Goal: Task Accomplishment & Management: Complete application form

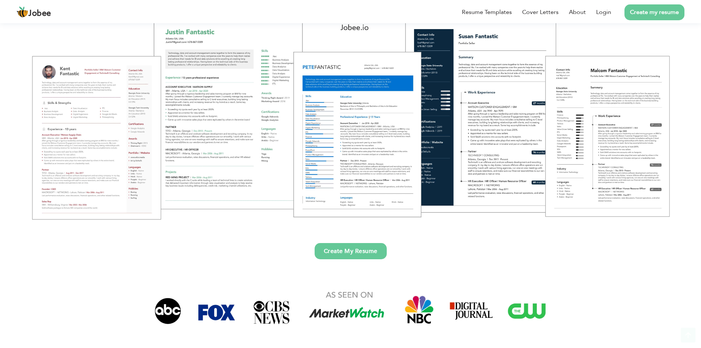
scroll to position [110, 0]
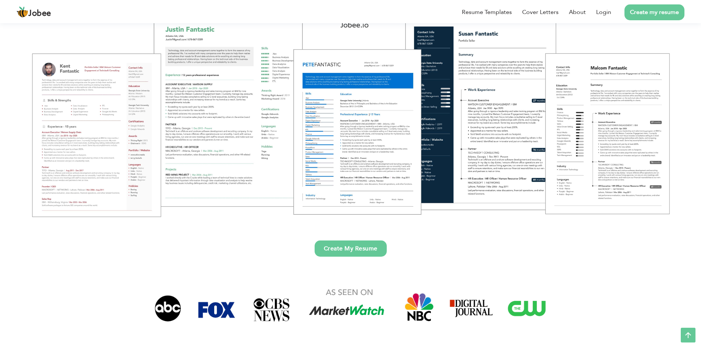
click at [355, 246] on link "Create My Resume" at bounding box center [351, 248] width 72 height 16
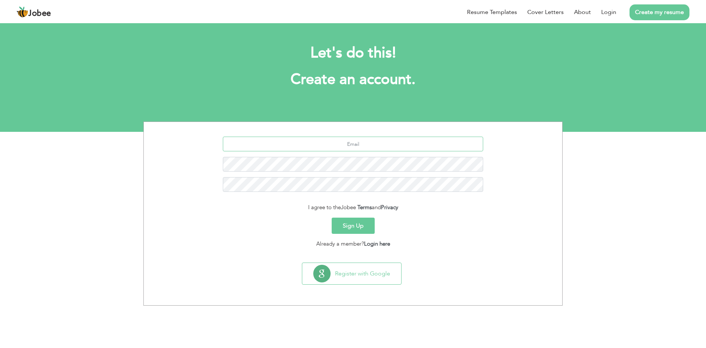
click at [322, 142] on input "text" at bounding box center [353, 143] width 261 height 15
click at [355, 220] on button "Sign Up" at bounding box center [353, 225] width 43 height 16
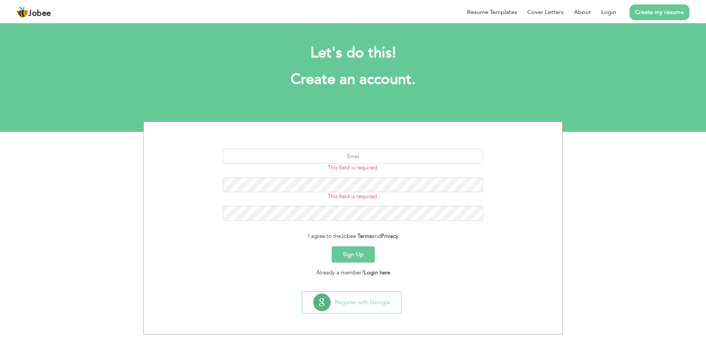
click at [296, 272] on div "Already a member? Login here" at bounding box center [353, 272] width 408 height 8
click at [379, 271] on link "Login here" at bounding box center [377, 272] width 26 height 7
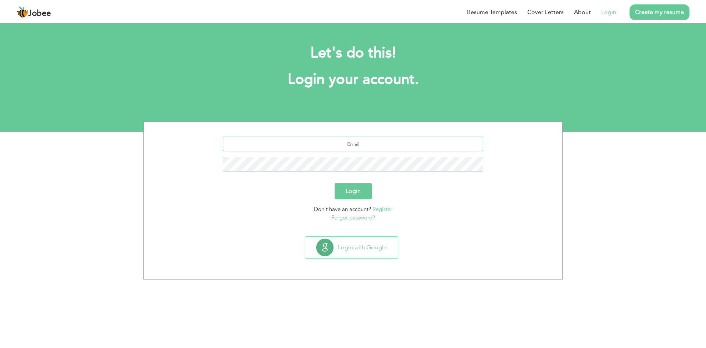
click at [311, 143] on input "text" at bounding box center [353, 143] width 261 height 15
click at [379, 251] on button "Login with Google" at bounding box center [351, 247] width 93 height 21
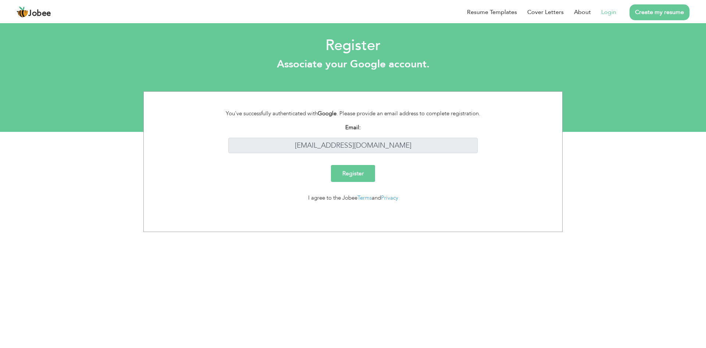
click at [355, 176] on input "Register" at bounding box center [353, 173] width 44 height 17
click at [356, 175] on input "Register" at bounding box center [353, 173] width 44 height 17
click at [356, 174] on input "Register" at bounding box center [353, 173] width 44 height 17
click at [356, 173] on input "Register" at bounding box center [353, 173] width 44 height 17
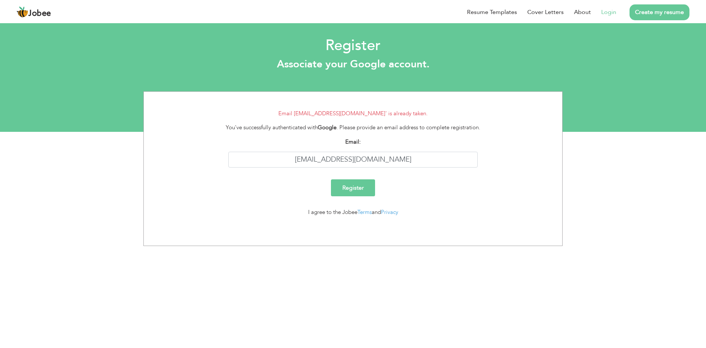
click at [352, 184] on input "Register" at bounding box center [353, 187] width 44 height 17
click at [354, 157] on input "[EMAIL_ADDRESS][DOMAIN_NAME]" at bounding box center [353, 160] width 250 height 16
click at [283, 175] on form "Email 'adnanmuhmmad212@gmail.com' is already taken. You've successfully authent…" at bounding box center [353, 165] width 408 height 113
click at [331, 213] on div "I agree to the Jobee Terms and Privacy" at bounding box center [353, 212] width 272 height 8
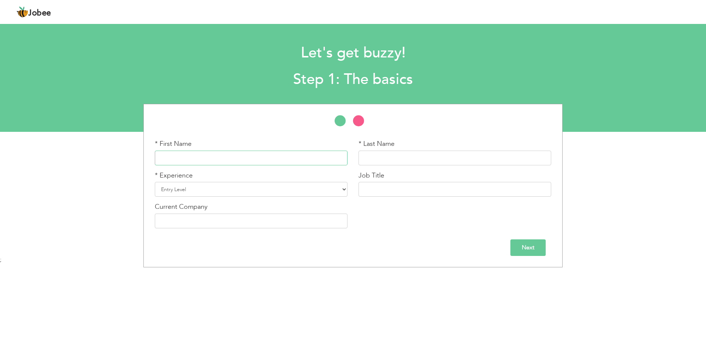
click at [174, 155] on input "text" at bounding box center [251, 157] width 193 height 15
type input "Muhammad"
click at [401, 152] on input "text" at bounding box center [455, 157] width 193 height 15
type input "a"
type input "[PERSON_NAME]"
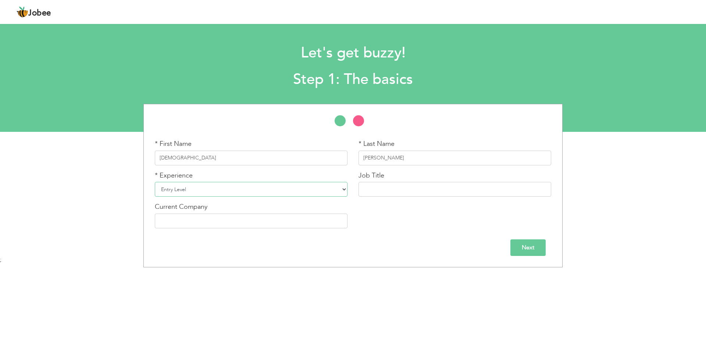
click at [219, 194] on select "Entry Level Less than 1 Year 1 Year 2 Years 3 Years 4 Years 5 Years 6 Years 7 Y…" at bounding box center [251, 189] width 193 height 15
select select "4"
click at [155, 182] on select "Entry Level Less than 1 Year 1 Year 2 Years 3 Years 4 Years 5 Years 6 Years 7 Y…" at bounding box center [251, 189] width 193 height 15
click at [376, 189] on input "text" at bounding box center [455, 189] width 193 height 15
click at [391, 185] on input "graphic" at bounding box center [455, 189] width 193 height 15
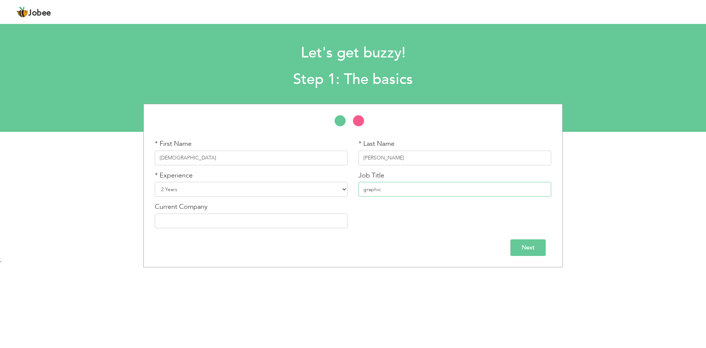
drag, startPoint x: 386, startPoint y: 187, endPoint x: 339, endPoint y: 188, distance: 47.5
click at [339, 188] on div "* First Name Muhammad * Last Name Adnan * Experience Entry Level Less than 1 Ye…" at bounding box center [353, 186] width 408 height 95
paste input "designer"
click at [364, 191] on input "graphic designer" at bounding box center [455, 189] width 193 height 15
type input "Graphic designer"
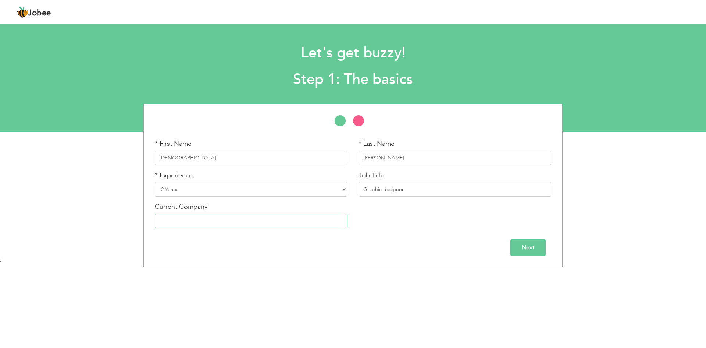
click at [197, 218] on input "text" at bounding box center [251, 220] width 193 height 15
type input "p"
type input "innovative inside"
click at [530, 255] on input "Next" at bounding box center [528, 247] width 35 height 17
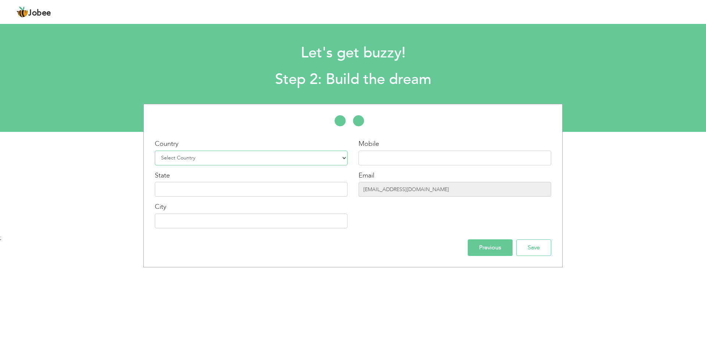
click at [210, 155] on select "Select Country Afghanistan Albania Algeria American Samoa Andorra Angola Anguil…" at bounding box center [251, 157] width 193 height 15
select select "166"
click at [155, 150] on select "Select Country Afghanistan Albania Algeria American Samoa Andorra Angola Anguil…" at bounding box center [251, 157] width 193 height 15
click at [204, 187] on input "text" at bounding box center [251, 189] width 193 height 15
type input "p"
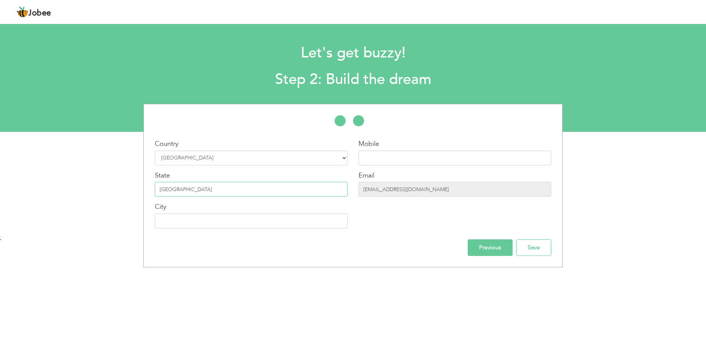
type input "[GEOGRAPHIC_DATA]"
drag, startPoint x: 218, startPoint y: 228, endPoint x: 218, endPoint y: 231, distance: 3.7
click at [218, 231] on div "Country Select Country Afghanistan Albania Algeria American Samoa Andorra Angol…" at bounding box center [251, 186] width 204 height 95
type input "jhang"
click at [396, 160] on input "text" at bounding box center [455, 157] width 193 height 15
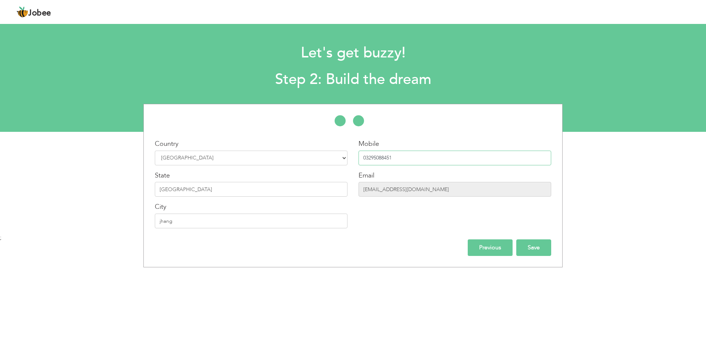
type input "03295088451"
click at [531, 245] on input "Save" at bounding box center [533, 247] width 35 height 17
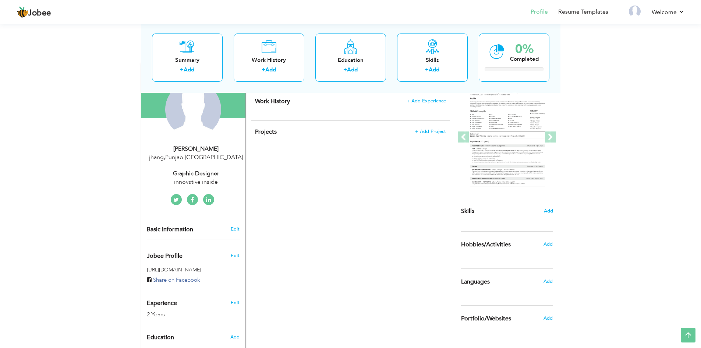
scroll to position [37, 0]
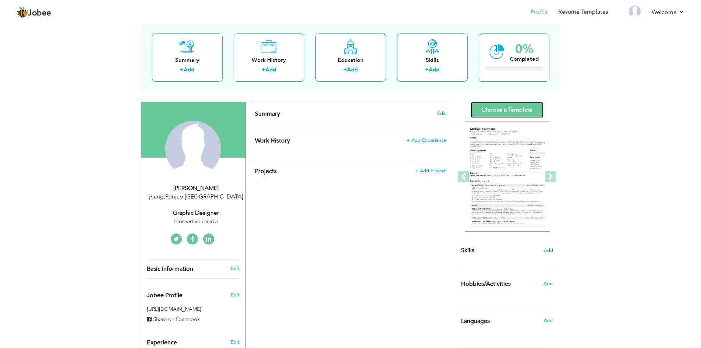
click at [497, 113] on link "Choose a Template" at bounding box center [507, 110] width 73 height 16
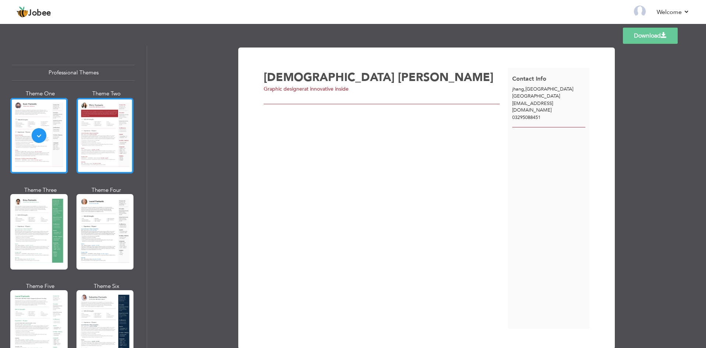
click at [93, 140] on div at bounding box center [105, 135] width 57 height 75
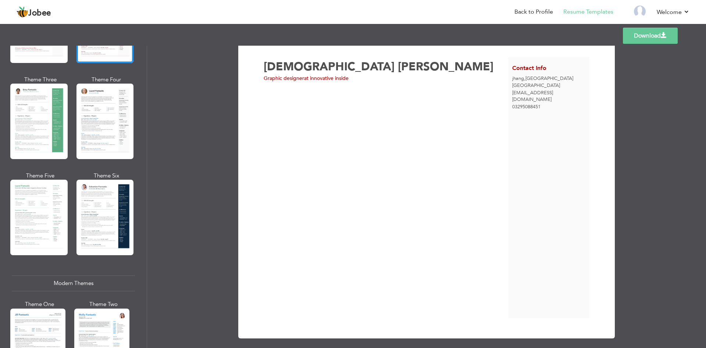
scroll to position [17, 0]
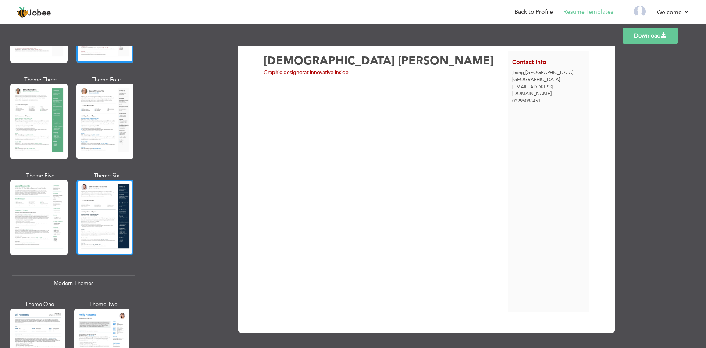
click at [94, 193] on div at bounding box center [105, 217] width 57 height 75
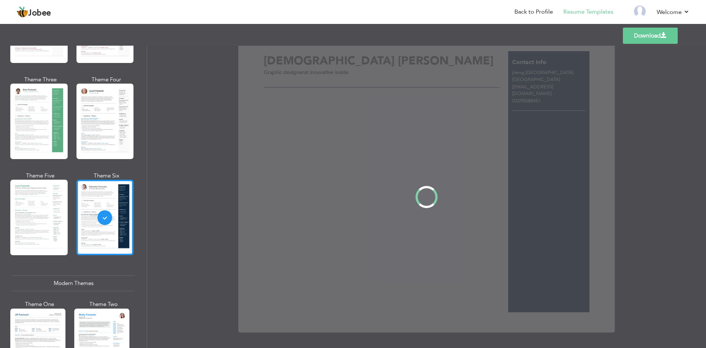
scroll to position [0, 0]
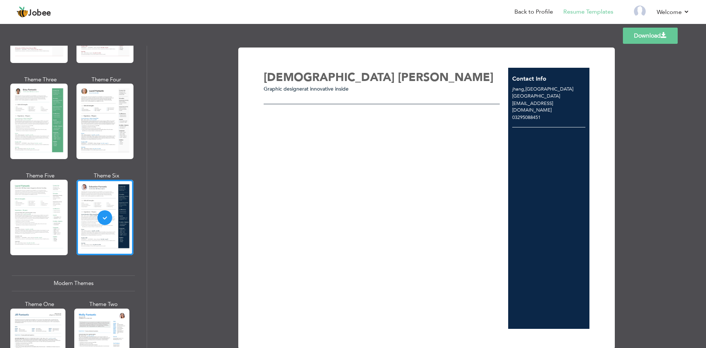
click at [298, 90] on span "Graphic designer" at bounding box center [284, 88] width 40 height 7
click at [107, 214] on div at bounding box center [105, 217] width 57 height 75
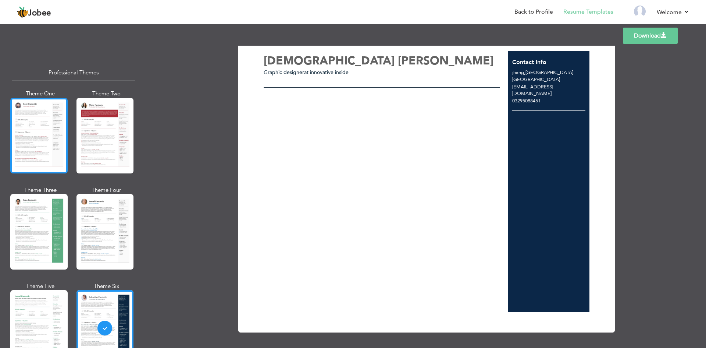
click at [13, 128] on div at bounding box center [38, 135] width 57 height 75
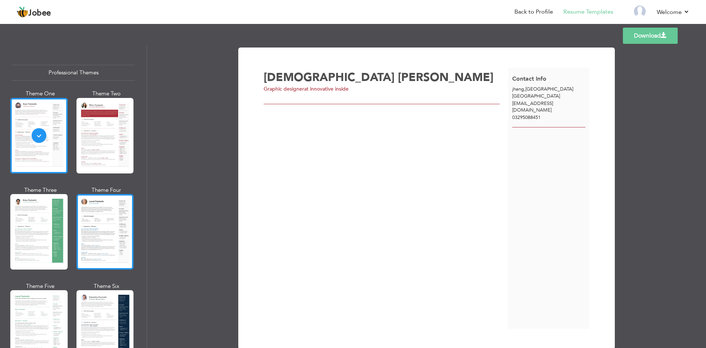
click at [97, 234] on div at bounding box center [105, 231] width 57 height 75
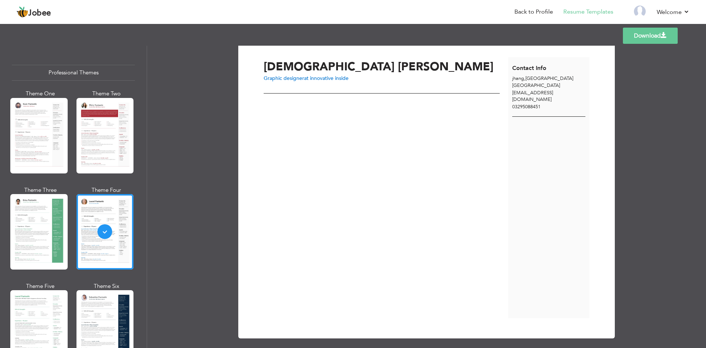
scroll to position [17, 0]
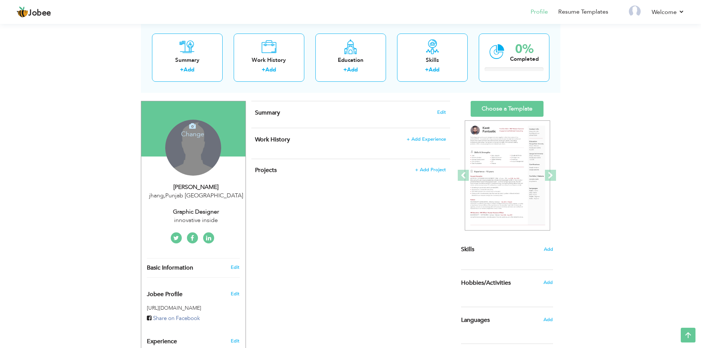
drag, startPoint x: 369, startPoint y: 310, endPoint x: 185, endPoint y: 141, distance: 249.4
click at [185, 141] on div "Change Remove" at bounding box center [193, 148] width 56 height 56
click at [189, 130] on h4 "Change" at bounding box center [192, 129] width 53 height 18
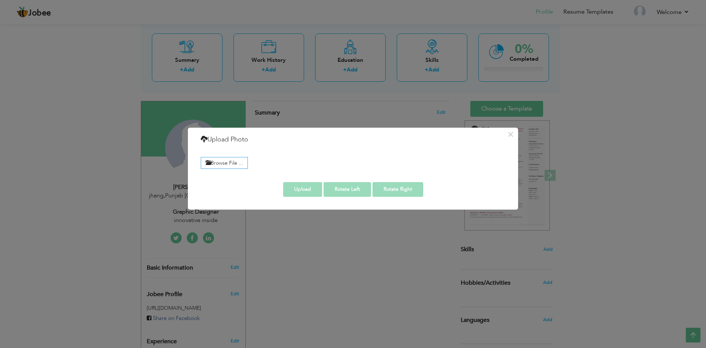
click at [336, 241] on div "× Upload Photo Browse File ..." at bounding box center [353, 174] width 706 height 348
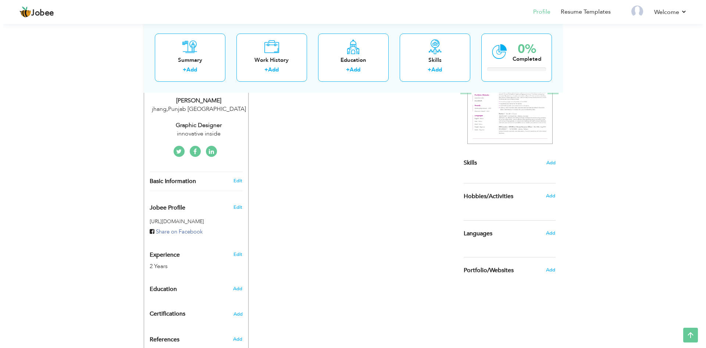
scroll to position [111, 0]
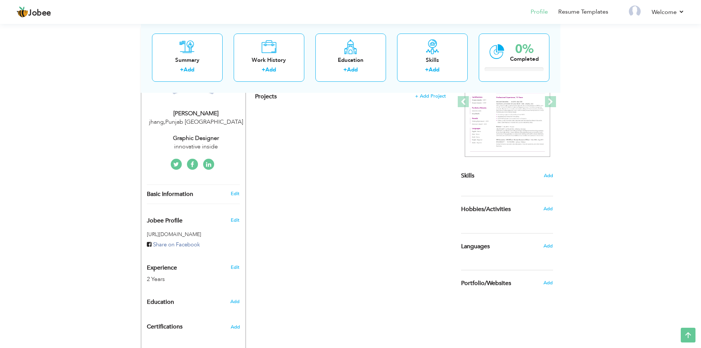
click at [178, 118] on div "jhang , Punjab Pakistan" at bounding box center [196, 122] width 99 height 8
type input "[DEMOGRAPHIC_DATA]"
type input "[PERSON_NAME]"
type input "03295088451"
select select "number:166"
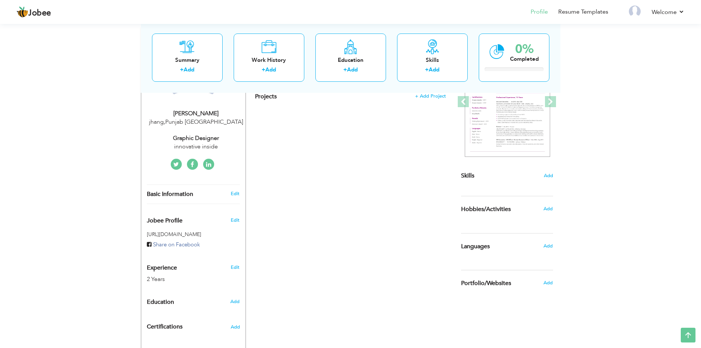
type input "[GEOGRAPHIC_DATA]"
type input "jhang"
select select "number:4"
type input "innovative inside"
type input "Graphic designer"
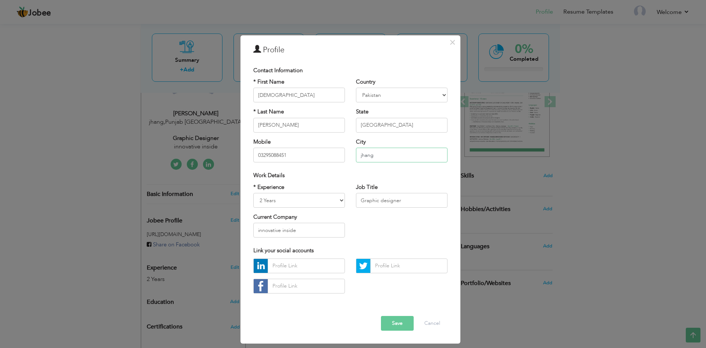
drag, startPoint x: 379, startPoint y: 154, endPoint x: 334, endPoint y: 157, distance: 45.8
click at [334, 157] on div "* First Name Muhammad * Last Name Adnan Mobile 03295088451 Country Afghanistan …" at bounding box center [350, 123] width 205 height 90
paste input "Rawalpindi"
type input "Rawalpindi"
click at [378, 220] on div "* Experience Entry Level Less than 1 Year 1 Year 2 Years 3 Years 4 Years 5 Year…" at bounding box center [350, 213] width 205 height 60
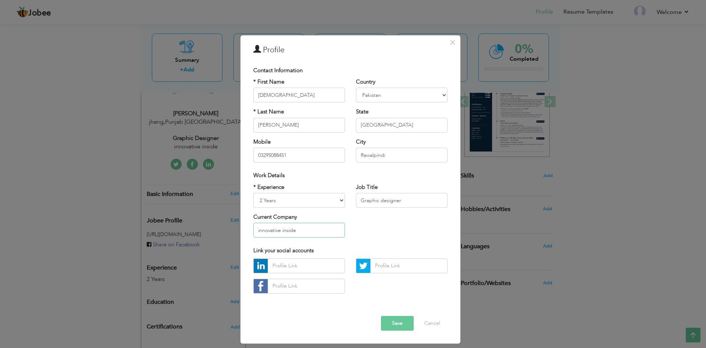
drag, startPoint x: 302, startPoint y: 233, endPoint x: 251, endPoint y: 231, distance: 50.8
click at [251, 231] on div "* Experience Entry Level Less than 1 Year 1 Year 2 Years 3 Years 4 Years 5 Year…" at bounding box center [299, 213] width 103 height 60
paste input "Innovative I"
type input "Innovative Inside"
click at [385, 229] on div "* Experience Entry Level Less than 1 Year 1 Year 2 Years 3 Years 4 Years 5 Year…" at bounding box center [350, 213] width 205 height 60
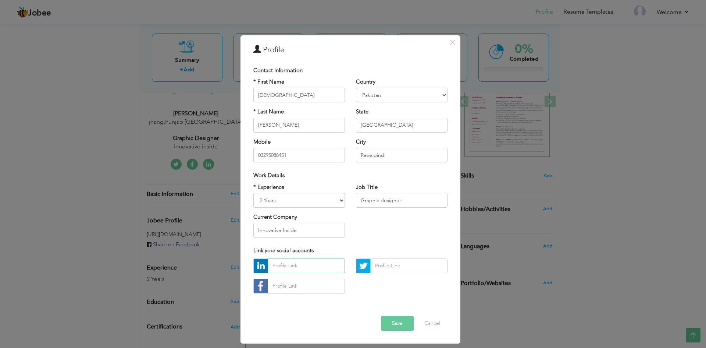
click at [283, 267] on input "text" at bounding box center [306, 265] width 77 height 15
paste input "https://www.linkedin.com/in/adnan-%F0%9F%87%B5%F0%9F%87%B8-087a0a278?utm_source…"
type input "https://www.linkedin.com/in/adnan-%F0%9F%87%B5%F0%9F%87%B8-087a0a278?utm_source…"
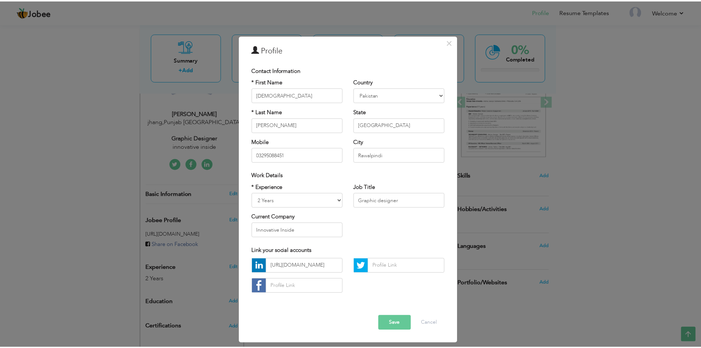
scroll to position [0, 0]
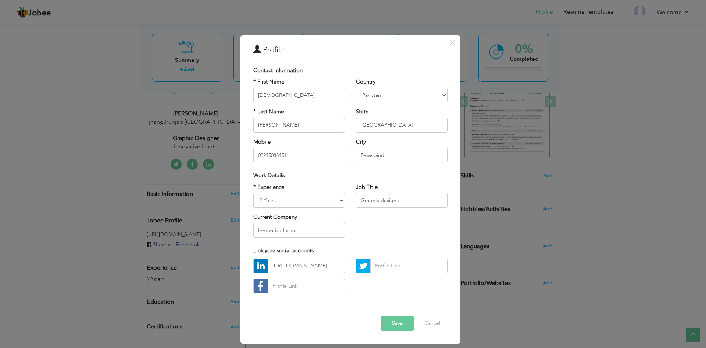
click at [393, 322] on button "Save" at bounding box center [397, 323] width 33 height 15
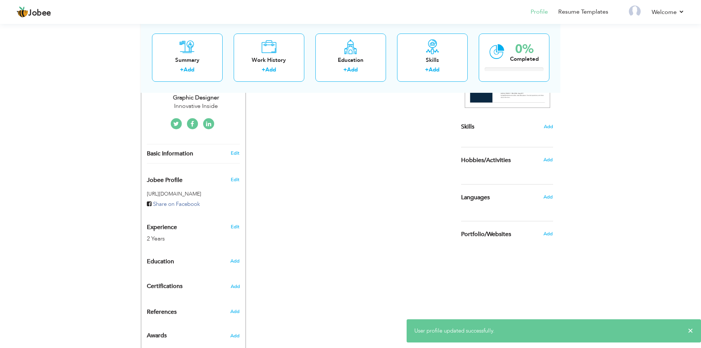
scroll to position [172, 0]
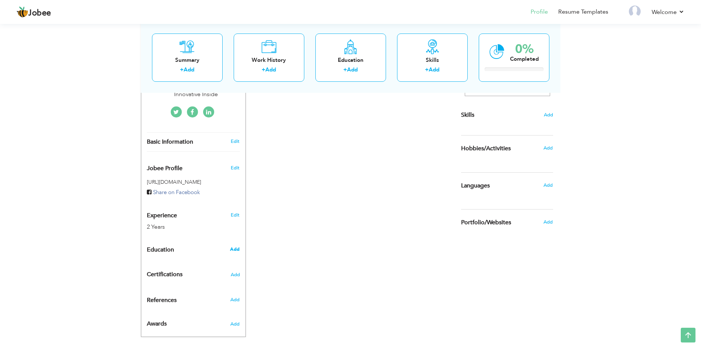
click at [234, 246] on span "Add" at bounding box center [235, 249] width 10 height 7
radio input "true"
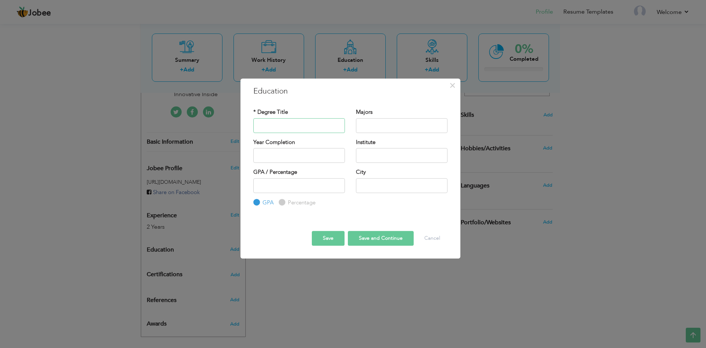
click at [272, 127] on input "text" at bounding box center [299, 125] width 92 height 15
click at [280, 125] on input "text" at bounding box center [299, 125] width 92 height 15
paste input "arts (F.A)"
drag, startPoint x: 260, startPoint y: 125, endPoint x: 253, endPoint y: 127, distance: 6.9
click at [253, 127] on input "arts (F.A)" at bounding box center [299, 125] width 92 height 15
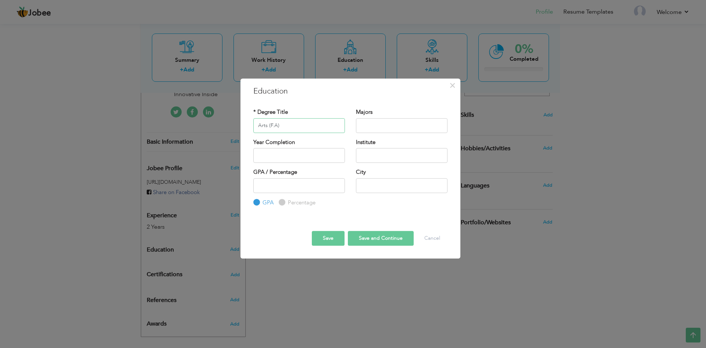
type input "Arts (F.A)"
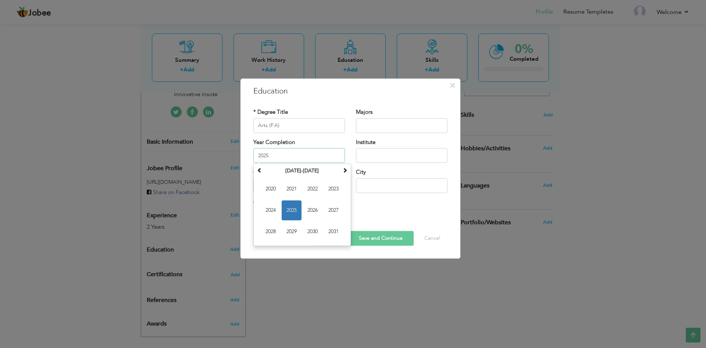
click at [273, 154] on input "2025" at bounding box center [299, 155] width 92 height 15
click at [288, 189] on span "2021" at bounding box center [292, 189] width 20 height 20
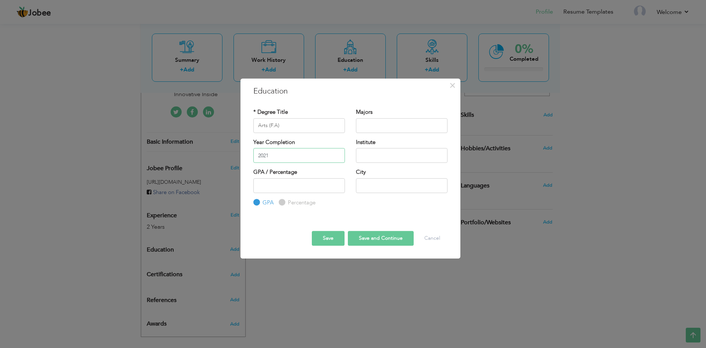
click at [288, 158] on input "2021" at bounding box center [299, 155] width 92 height 15
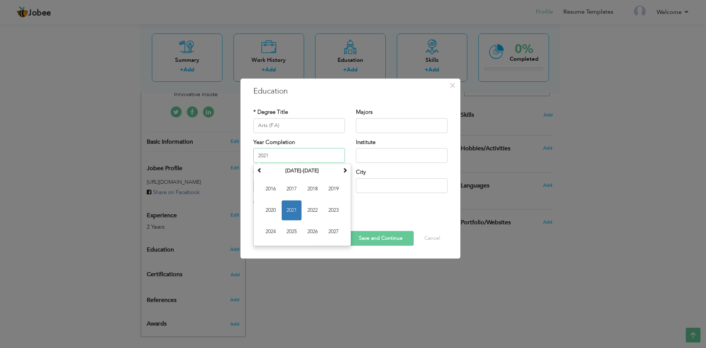
click at [302, 157] on input "2021" at bounding box center [299, 155] width 92 height 15
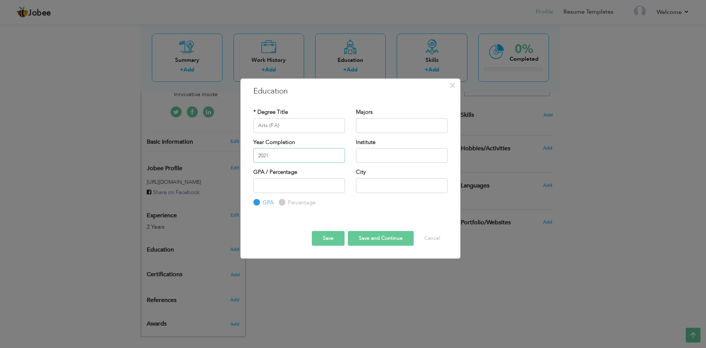
click at [275, 153] on input "2021" at bounding box center [299, 155] width 92 height 15
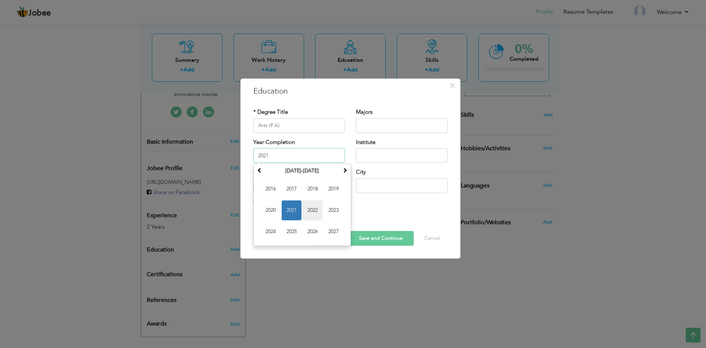
click at [312, 207] on span "2022" at bounding box center [313, 210] width 20 height 20
type input "2022"
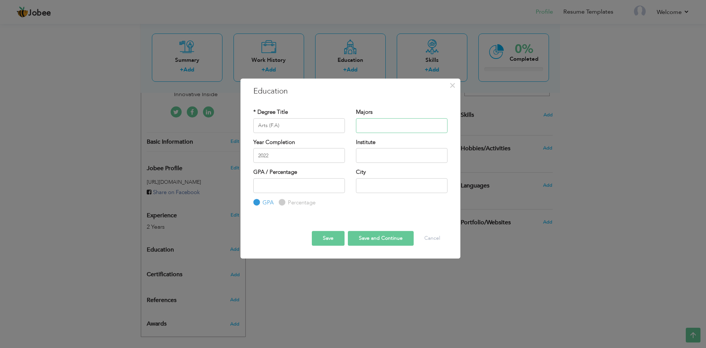
click at [380, 123] on input "text" at bounding box center [402, 125] width 92 height 15
click at [366, 122] on input "text" at bounding box center [402, 125] width 92 height 15
click at [371, 125] on input "text" at bounding box center [402, 125] width 92 height 15
click at [382, 128] on input "text" at bounding box center [402, 125] width 92 height 15
click at [380, 127] on input "text" at bounding box center [402, 125] width 92 height 15
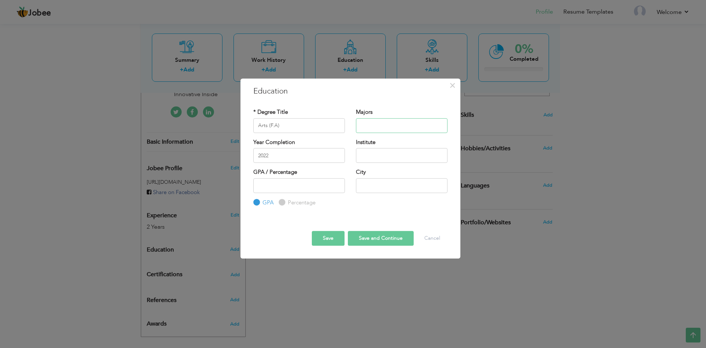
click at [380, 127] on input "text" at bounding box center [402, 125] width 92 height 15
paste input "Civics, Education, [DEMOGRAPHIC_DATA] Studies"
type input "Civics, Education, [DEMOGRAPHIC_DATA] Studies"
click at [378, 155] on input "text" at bounding box center [402, 155] width 92 height 15
click at [369, 156] on input "text" at bounding box center [402, 155] width 92 height 15
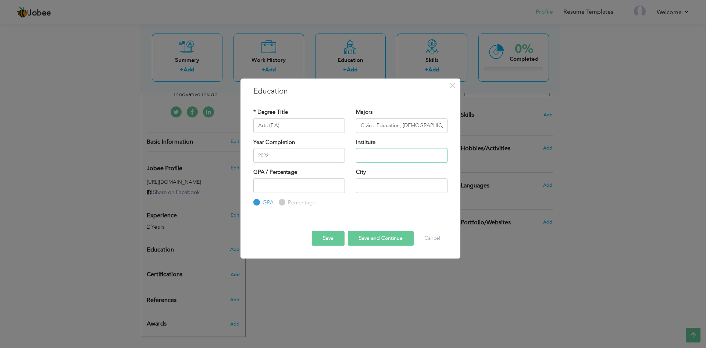
paste input "Superior Science Boys"
type input "Superior Science Boys"
click at [370, 182] on input "text" at bounding box center [402, 185] width 92 height 15
type input "jhang"
click at [277, 177] on div "GPA / Percentage GPA Percentage" at bounding box center [299, 173] width 92 height 10
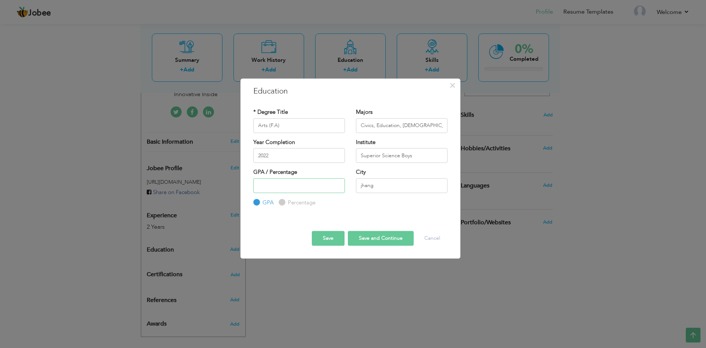
click at [272, 181] on input "number" at bounding box center [299, 185] width 92 height 15
type input "8"
click at [288, 201] on label "Percentage" at bounding box center [300, 203] width 29 height 8
click at [284, 201] on input "Percentage" at bounding box center [281, 202] width 5 height 5
radio input "true"
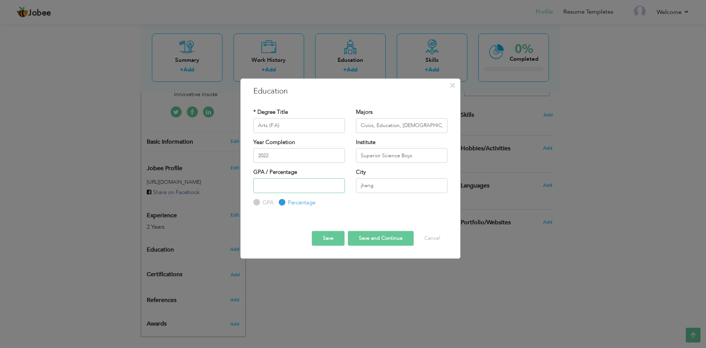
click at [292, 187] on input "number" at bounding box center [299, 185] width 92 height 15
type input "80"
drag, startPoint x: 274, startPoint y: 187, endPoint x: 256, endPoint y: 182, distance: 18.0
click at [257, 182] on input "80" at bounding box center [299, 185] width 92 height 15
click at [272, 186] on input "number" at bounding box center [299, 185] width 92 height 15
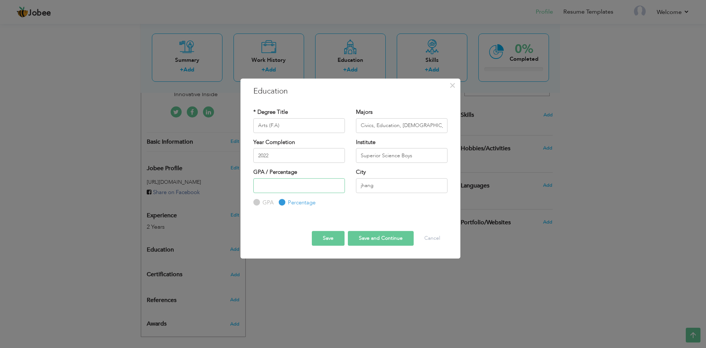
paste input "59.0"
type input "59.0"
click at [363, 238] on button "Save and Continue" at bounding box center [381, 238] width 66 height 15
radio input "true"
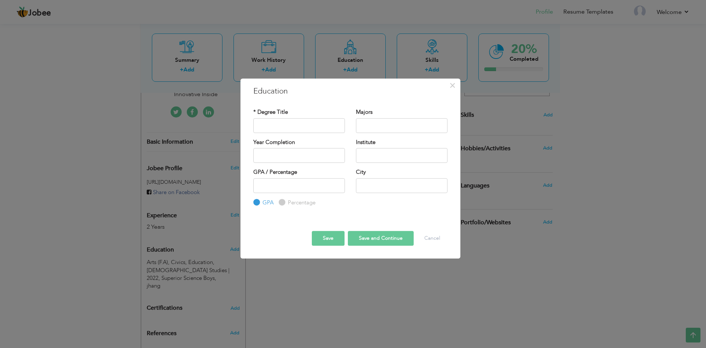
click at [333, 237] on button "Save" at bounding box center [328, 238] width 33 height 15
click at [451, 89] on span "×" at bounding box center [453, 85] width 6 height 13
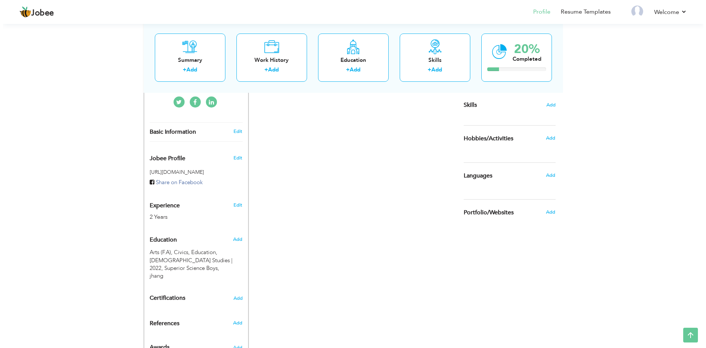
scroll to position [187, 0]
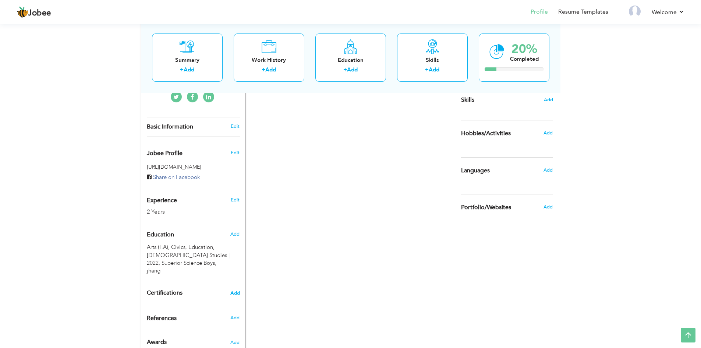
click at [238, 290] on span "Add" at bounding box center [235, 292] width 10 height 5
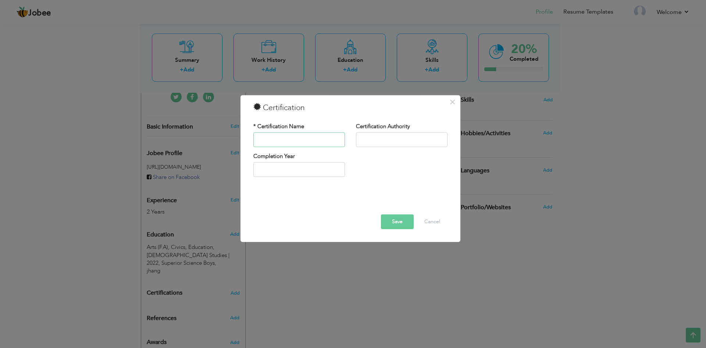
click at [267, 138] on input "text" at bounding box center [299, 139] width 92 height 15
click at [288, 136] on input "text" at bounding box center [299, 139] width 92 height 15
click at [271, 138] on input "text" at bounding box center [299, 139] width 92 height 15
paste input ": Adobe After Effects – Motion Graphics & VFX"
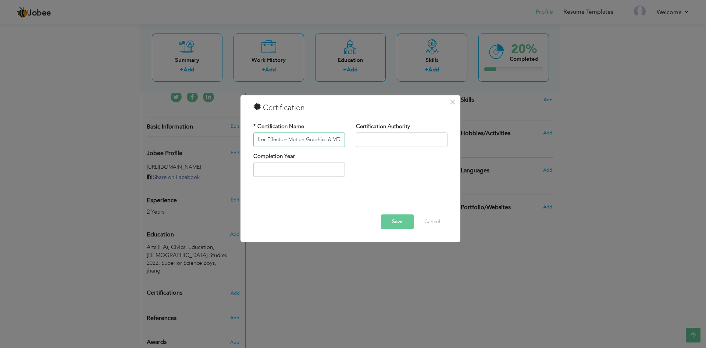
type input ": Adobe After Effects – Motion Graphics & VFX"
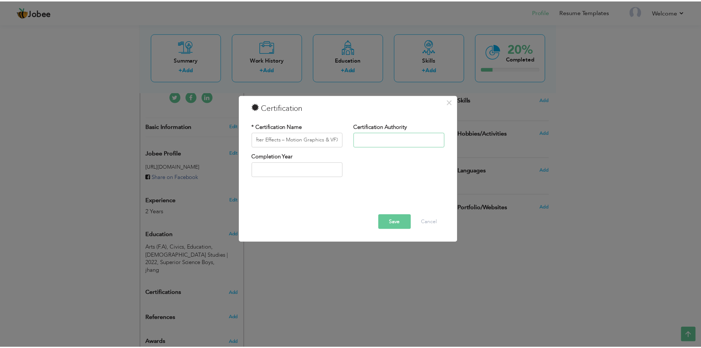
scroll to position [0, 0]
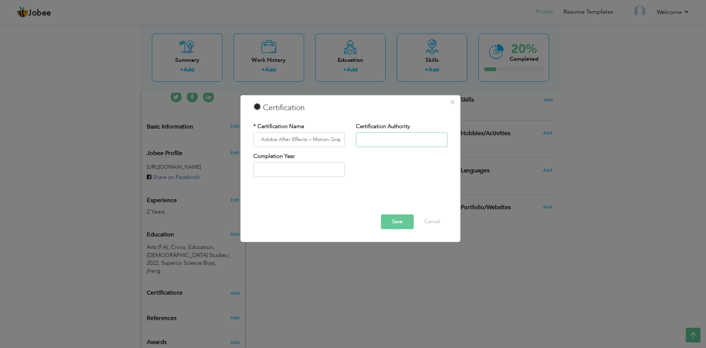
click at [379, 142] on input "text" at bounding box center [402, 139] width 92 height 15
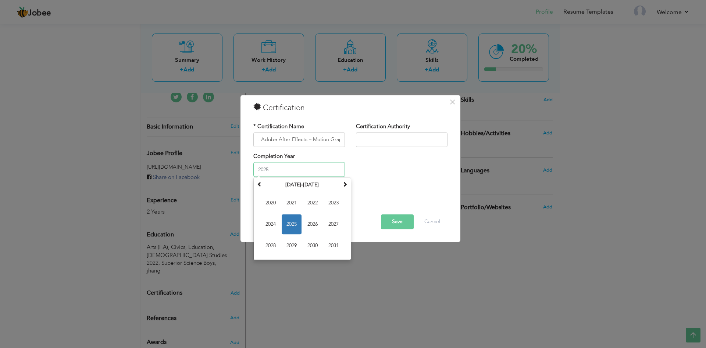
click at [278, 170] on input "2025" at bounding box center [299, 169] width 92 height 15
click at [273, 220] on span "2024" at bounding box center [271, 224] width 20 height 20
type input "2024"
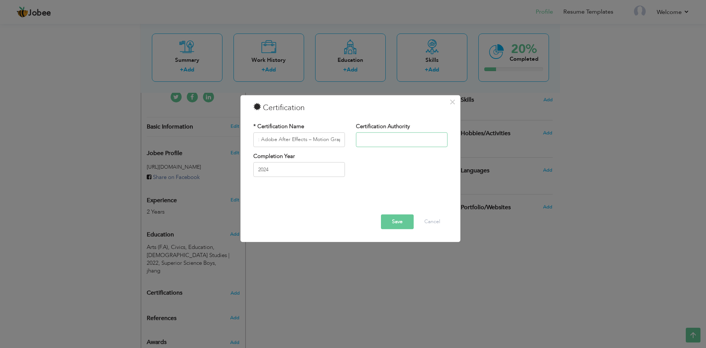
click at [384, 136] on input "text" at bounding box center [402, 139] width 92 height 15
click at [291, 170] on input "2024" at bounding box center [299, 169] width 92 height 15
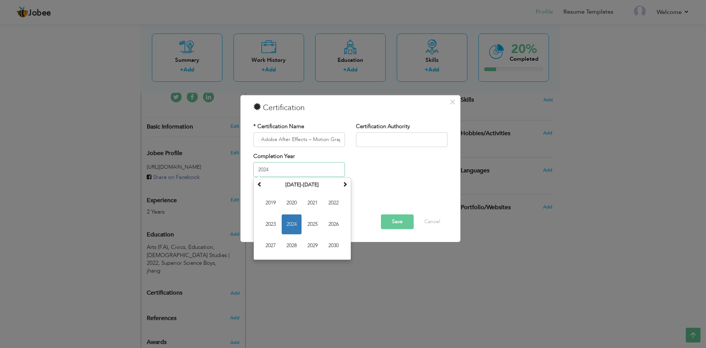
click at [298, 172] on input "2024" at bounding box center [299, 169] width 92 height 15
click at [383, 136] on input "text" at bounding box center [402, 139] width 92 height 15
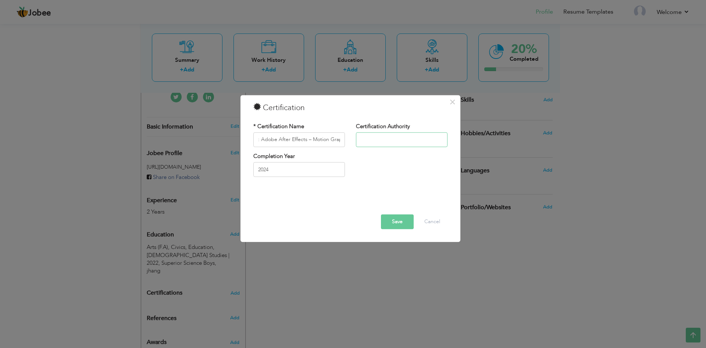
paste input "Coursera"
type input "Coursera"
click at [395, 219] on button "Save" at bounding box center [397, 221] width 33 height 15
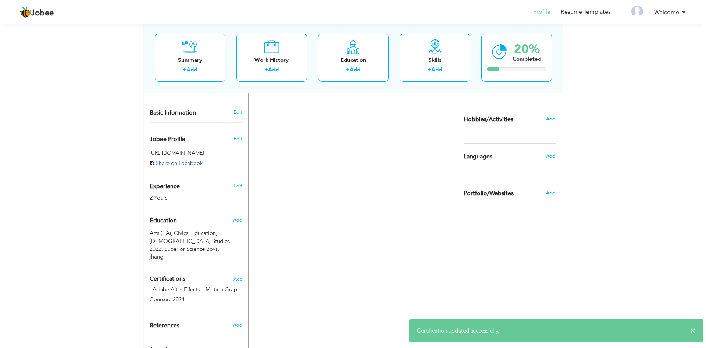
scroll to position [209, 0]
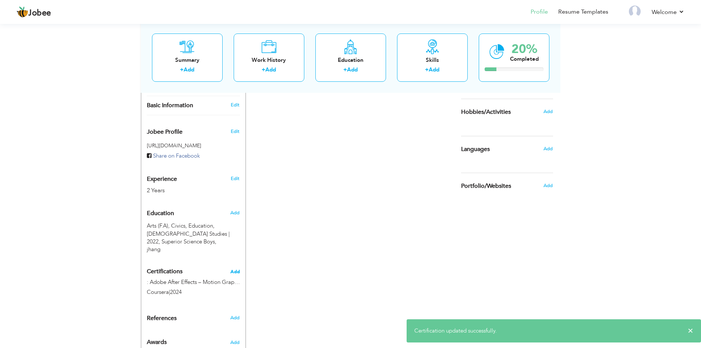
click at [234, 269] on span "Add" at bounding box center [235, 271] width 10 height 5
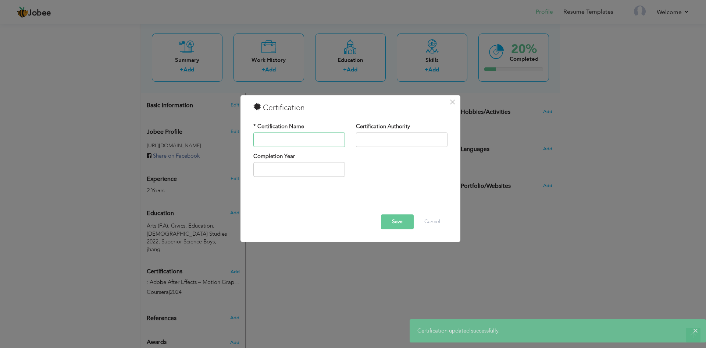
click at [276, 137] on input "text" at bounding box center [299, 139] width 92 height 15
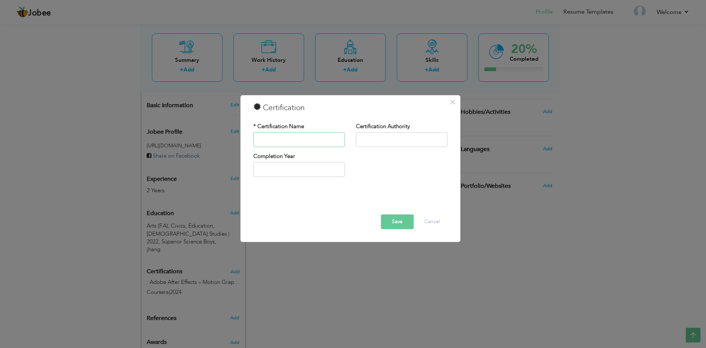
click at [291, 139] on input "text" at bounding box center [299, 139] width 92 height 15
paste input "Canva Design Essentials (Brand & Social Media Design"
type input "Canva Design Essentials (Brand & Social Media Design"
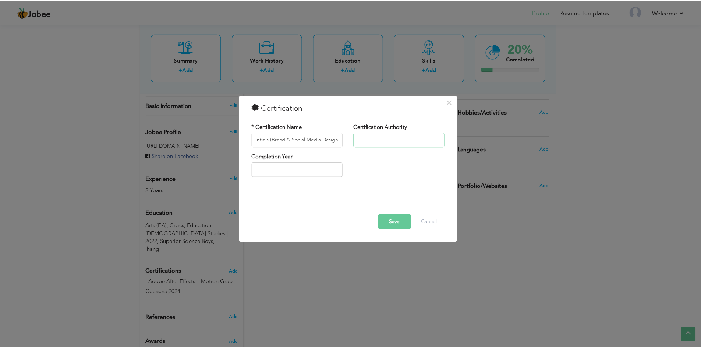
scroll to position [0, 0]
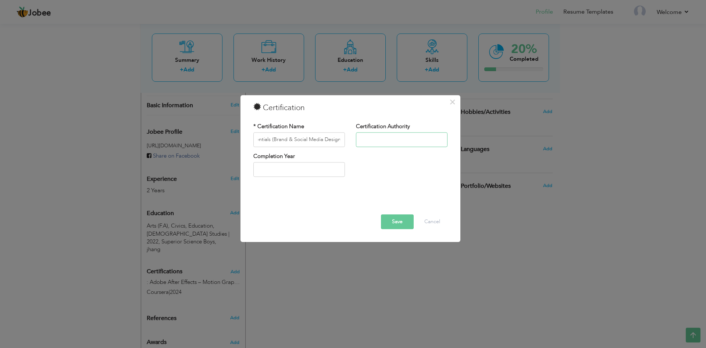
click at [365, 143] on input "text" at bounding box center [402, 139] width 92 height 15
type input "Coursera"
click at [301, 167] on input "text" at bounding box center [299, 169] width 92 height 15
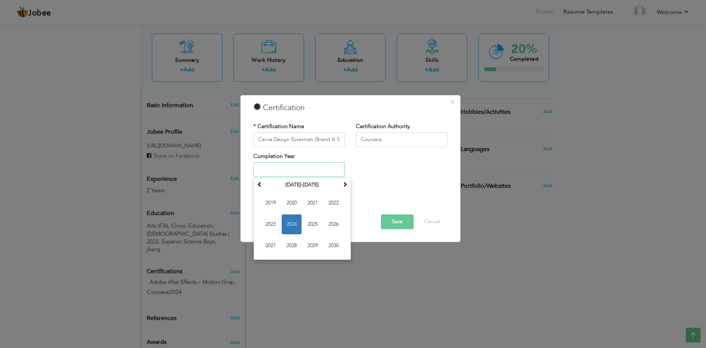
drag, startPoint x: 327, startPoint y: 225, endPoint x: 322, endPoint y: 225, distance: 5.9
click at [327, 225] on span "2026" at bounding box center [334, 224] width 20 height 20
click at [292, 168] on input "2026" at bounding box center [299, 169] width 92 height 15
click at [269, 222] on span "2025" at bounding box center [271, 224] width 20 height 20
type input "2025"
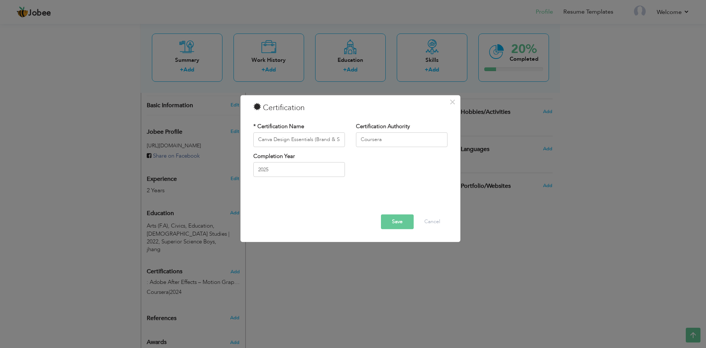
click at [395, 219] on button "Save" at bounding box center [397, 221] width 33 height 15
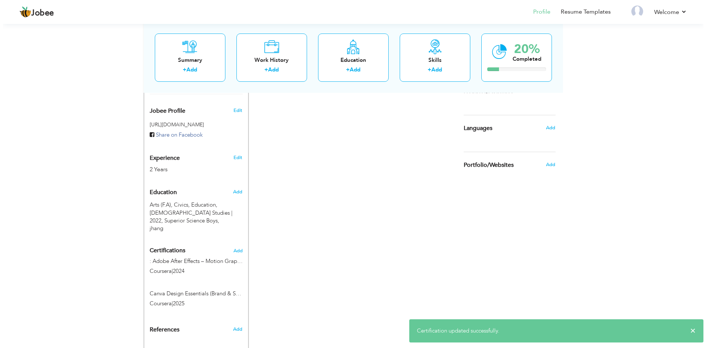
scroll to position [241, 0]
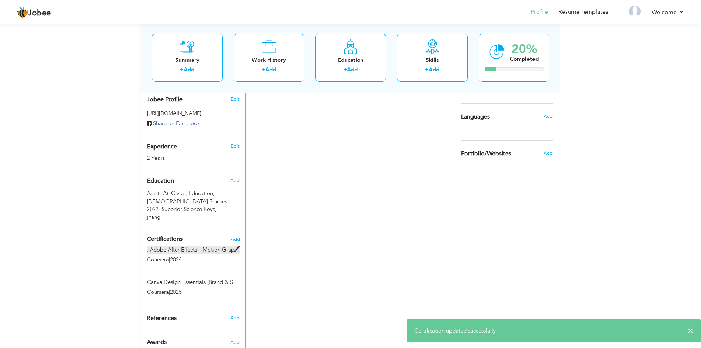
click at [237, 246] on span at bounding box center [237, 249] width 6 height 6
type input ": Adobe After Effects – Motion Graphics & VFX"
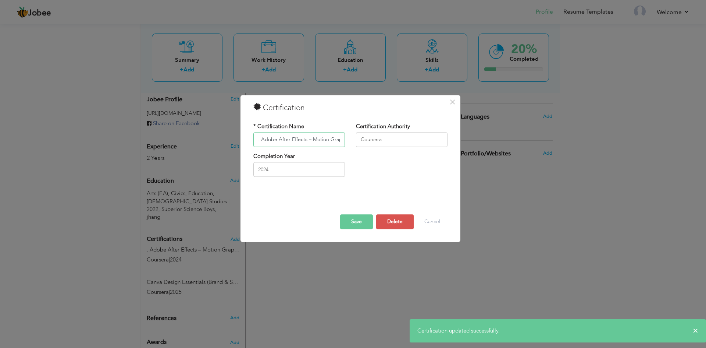
scroll to position [0, 25]
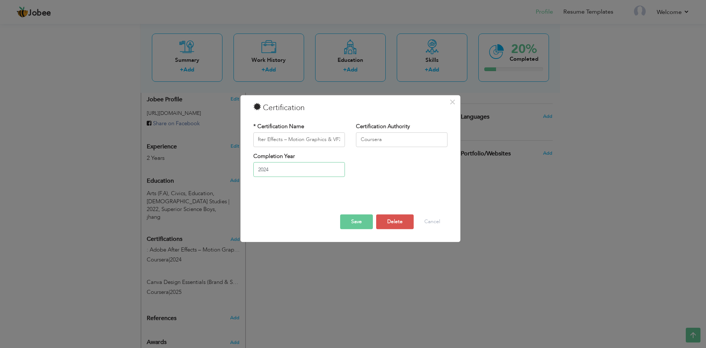
click at [289, 173] on input "2024" at bounding box center [299, 169] width 92 height 15
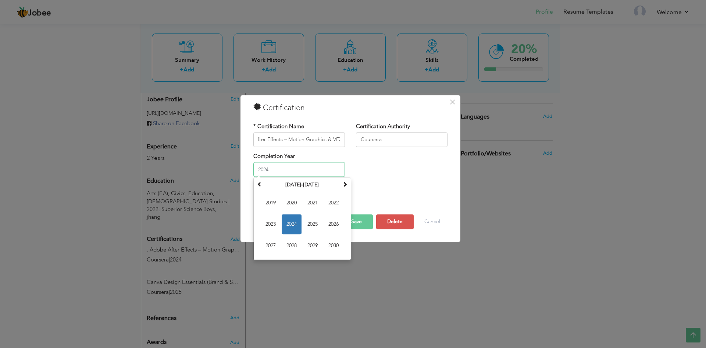
scroll to position [0, 0]
click at [312, 223] on span "2025" at bounding box center [313, 224] width 20 height 20
type input "2025"
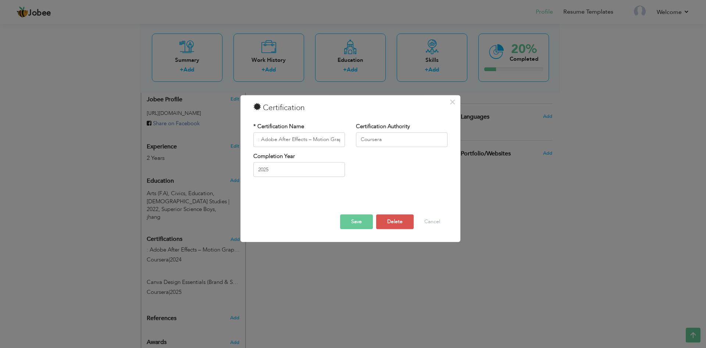
click at [357, 222] on button "Save" at bounding box center [356, 221] width 33 height 15
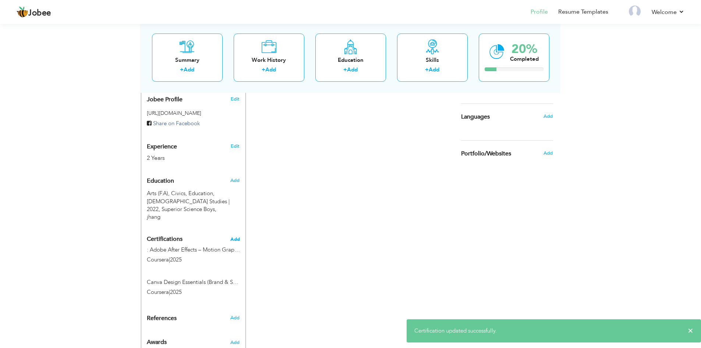
click at [238, 237] on span "Add" at bounding box center [235, 239] width 10 height 5
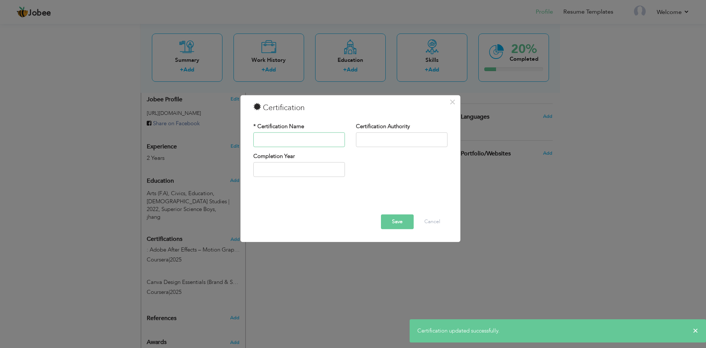
click at [292, 142] on input "text" at bounding box center [299, 139] width 92 height 15
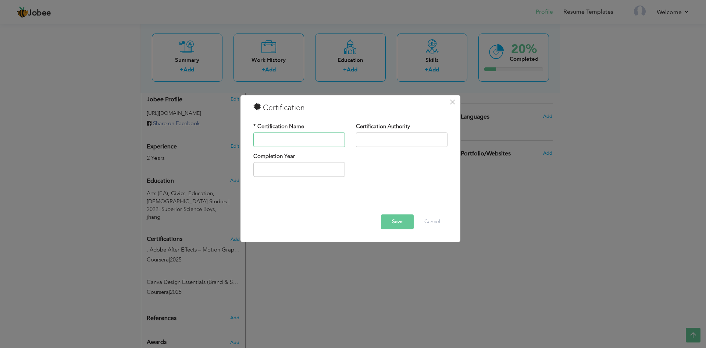
paste input "LottieFiles – After Effects to Lottie (Bodymovin)"
drag, startPoint x: 262, startPoint y: 139, endPoint x: 290, endPoint y: 141, distance: 28.4
click at [290, 141] on input "LottieFiles – After Effects to Lottie (Bodymovin)" at bounding box center [299, 139] width 92 height 15
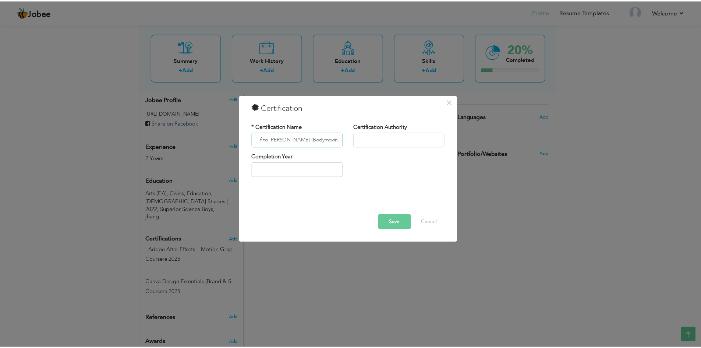
scroll to position [0, 0]
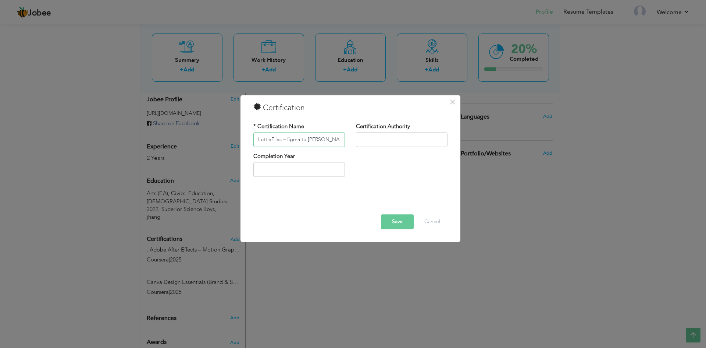
type input "LottieFiles – figma to [PERSON_NAME] (Bodymovin)"
click at [381, 137] on input "text" at bounding box center [402, 139] width 92 height 15
type input "Coursera"
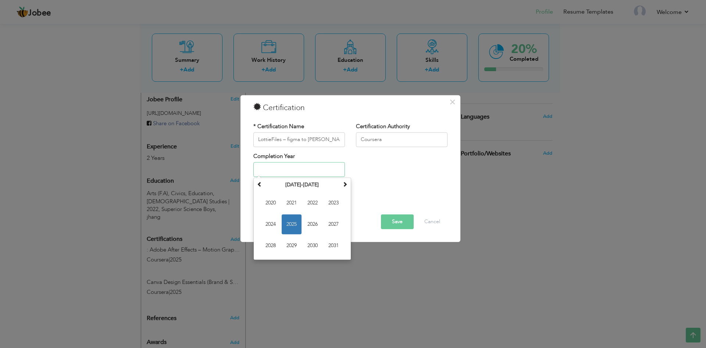
click at [302, 173] on input "text" at bounding box center [299, 169] width 92 height 15
click at [291, 219] on span "2025" at bounding box center [292, 224] width 20 height 20
type input "2025"
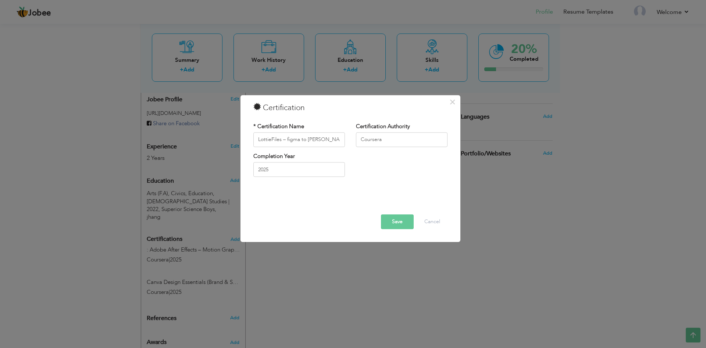
click at [393, 221] on button "Save" at bounding box center [397, 221] width 33 height 15
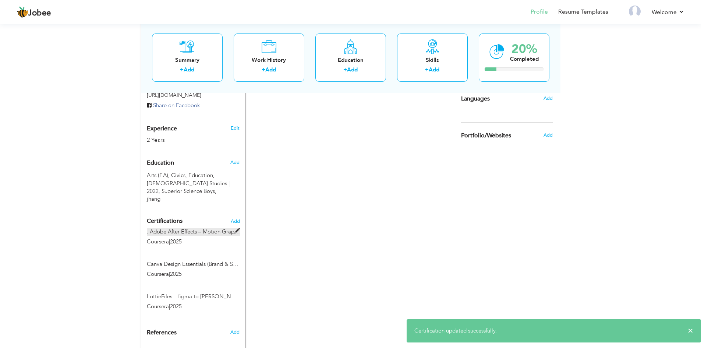
scroll to position [273, 0]
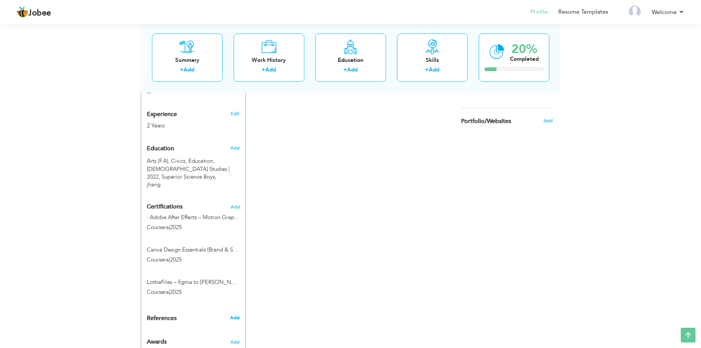
click at [234, 314] on span "Add" at bounding box center [235, 317] width 10 height 7
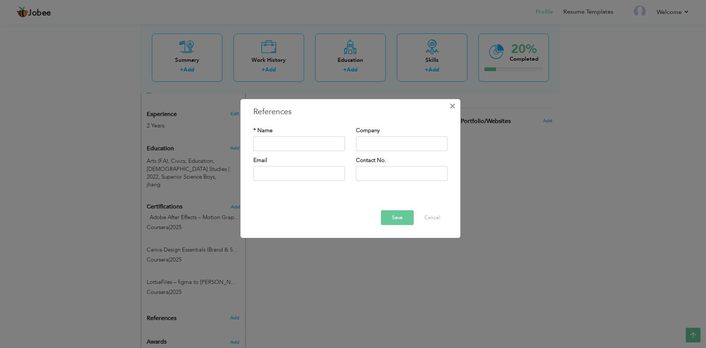
click at [452, 103] on span "×" at bounding box center [453, 105] width 6 height 13
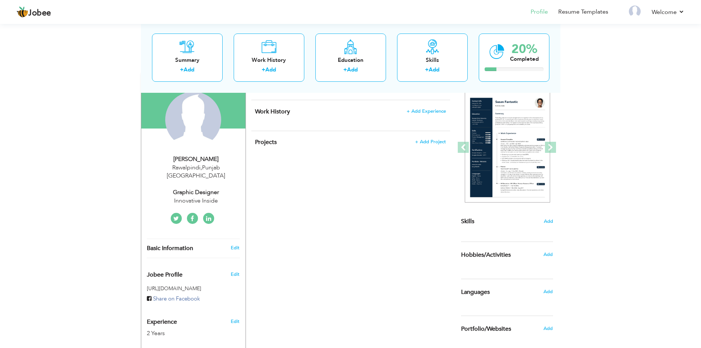
scroll to position [74, 0]
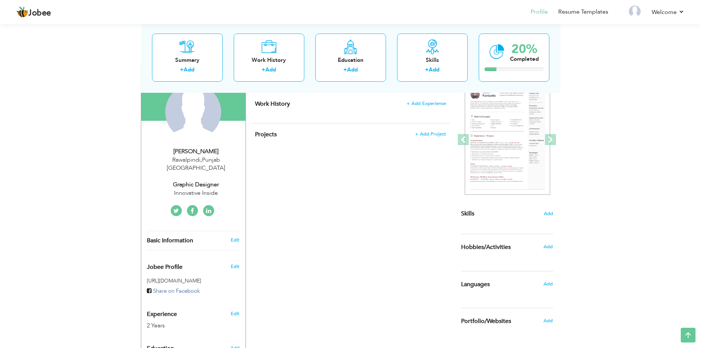
click at [196, 180] on div "Graphic designer" at bounding box center [196, 184] width 99 height 8
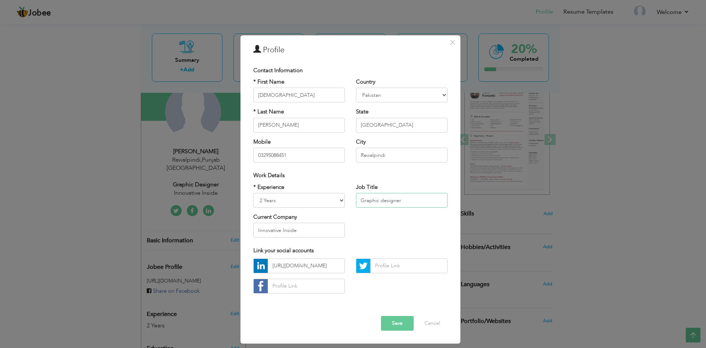
click at [406, 200] on input "Graphic designer" at bounding box center [402, 200] width 92 height 15
drag, startPoint x: 405, startPoint y: 200, endPoint x: 355, endPoint y: 201, distance: 50.4
click at [355, 201] on div "Job Title Graphic designer" at bounding box center [402, 198] width 103 height 30
paste input "Designer & Video Editor"
type input "Graphic Designer & Video Editor"
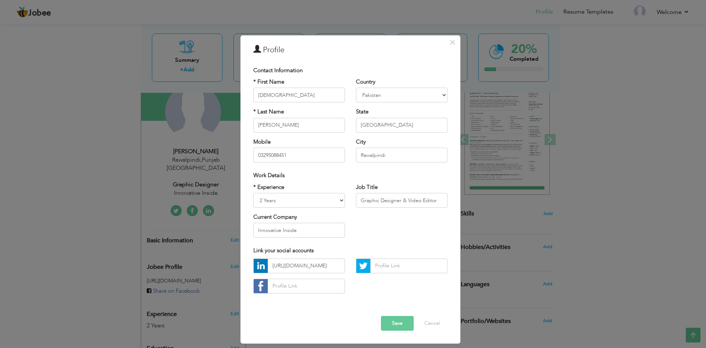
click at [391, 325] on button "Save" at bounding box center [397, 323] width 33 height 15
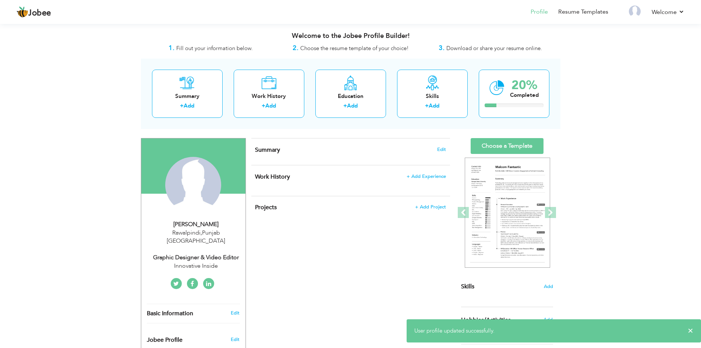
scroll to position [0, 0]
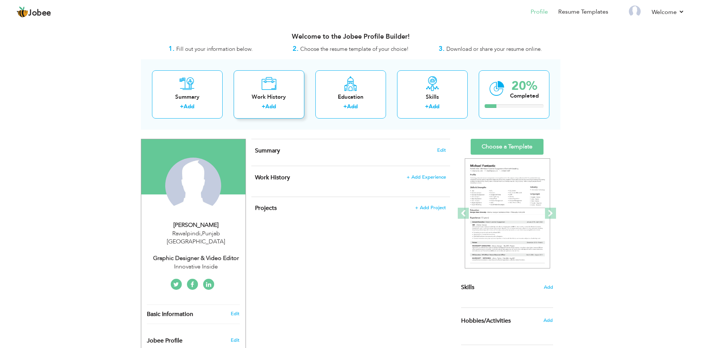
click at [262, 102] on div "Work History + Add" at bounding box center [269, 94] width 71 height 48
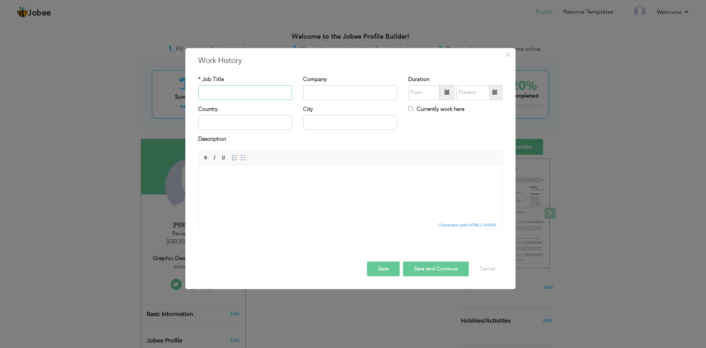
click at [214, 93] on input "text" at bounding box center [245, 92] width 94 height 15
paste input "Graphic Designer & Video Editor"
type input "Graphic Designer & Video Editor"
click at [222, 125] on input "text" at bounding box center [245, 122] width 94 height 15
type input "P"
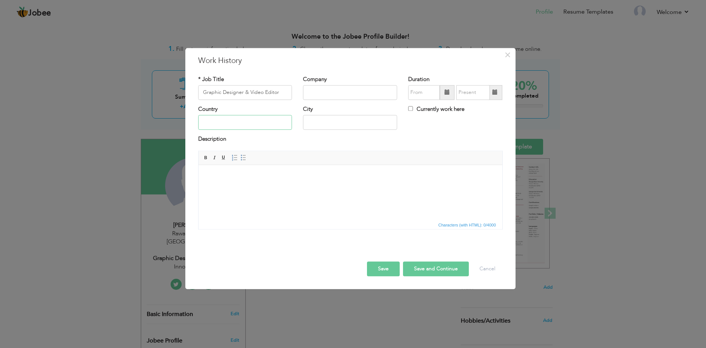
type input "p"
type input "pakistan"
click at [311, 90] on input "text" at bounding box center [350, 92] width 94 height 15
paste input "Innovative Inside"
type input "Innovative Inside"
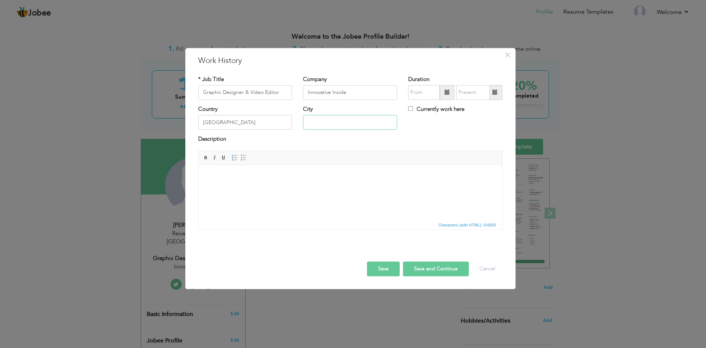
click at [342, 124] on input "text" at bounding box center [350, 122] width 94 height 15
drag, startPoint x: 344, startPoint y: 121, endPoint x: 246, endPoint y: 124, distance: 98.2
click at [246, 124] on div "Country pakistan City rawapain Currently work here" at bounding box center [351, 120] width 316 height 30
paste input "Rawalpindi"
type input "Rawalpindi"
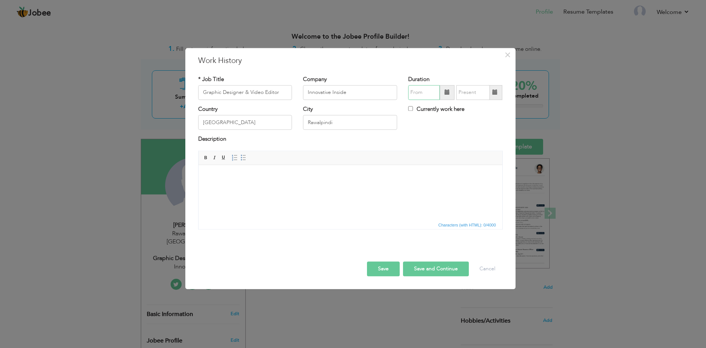
type input "08/2025"
click at [425, 93] on input "08/2025" at bounding box center [424, 92] width 32 height 15
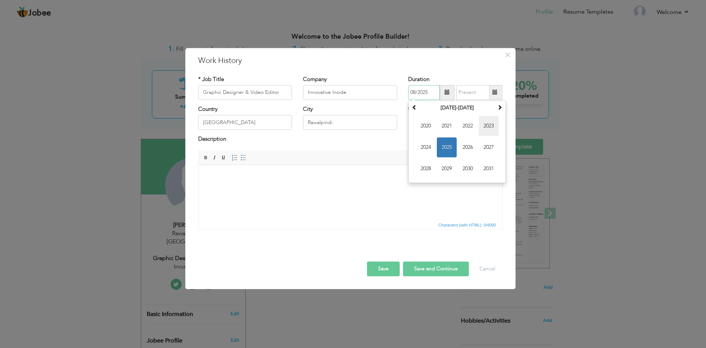
click at [483, 124] on span "2023" at bounding box center [489, 126] width 20 height 20
type input "08/2025"
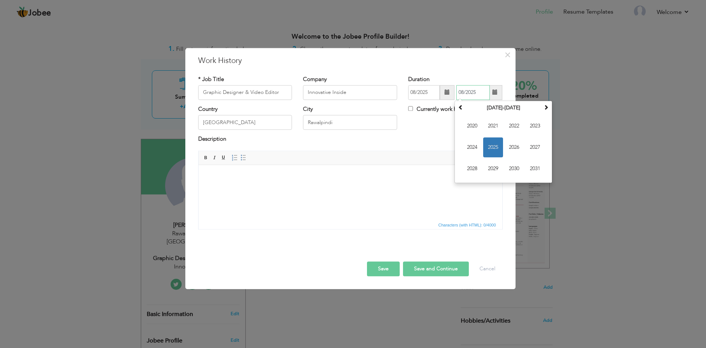
click at [474, 93] on input "08/2025" at bounding box center [473, 92] width 33 height 15
click at [499, 147] on span "2025" at bounding box center [493, 147] width 20 height 20
click at [598, 104] on div "× Work History * Job Title Graphic Designer & Video Editor Company Innovative I…" at bounding box center [353, 174] width 706 height 348
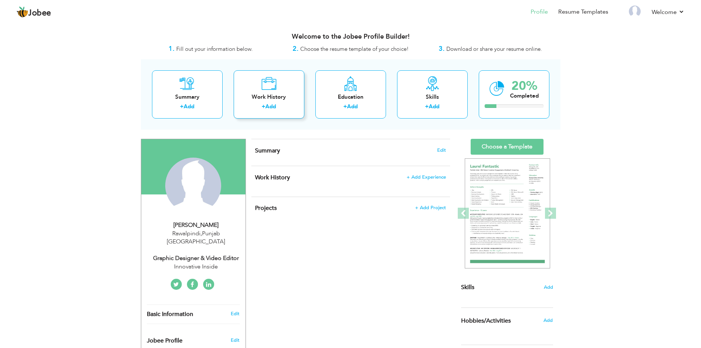
click at [267, 103] on link "Add" at bounding box center [270, 106] width 11 height 7
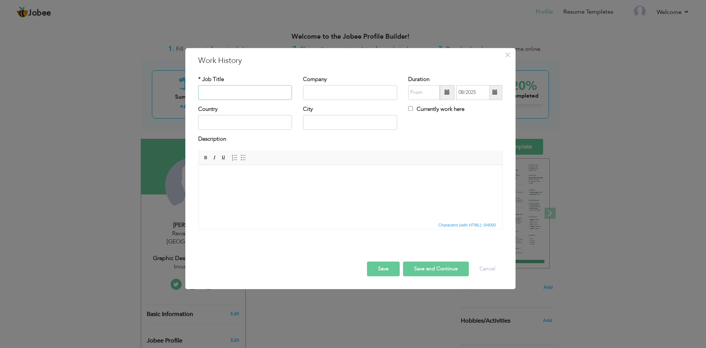
click at [234, 95] on input "text" at bounding box center [245, 92] width 94 height 15
paste input "Graphic Designer & Video Editor"
type input "Graphic Designer & Video Editor"
click at [228, 125] on input "text" at bounding box center [245, 122] width 94 height 15
type input "[GEOGRAPHIC_DATA]"
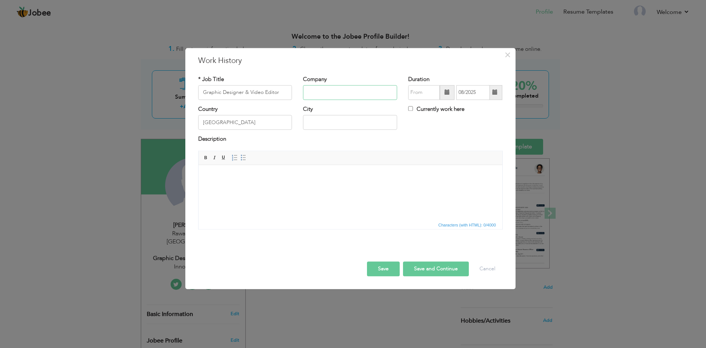
click at [330, 89] on input "text" at bounding box center [350, 92] width 94 height 15
paste input "Innovative Inside"
type input "Innovative Inside"
click at [323, 126] on input "text" at bounding box center [350, 122] width 94 height 15
paste input "Rawalpindi"
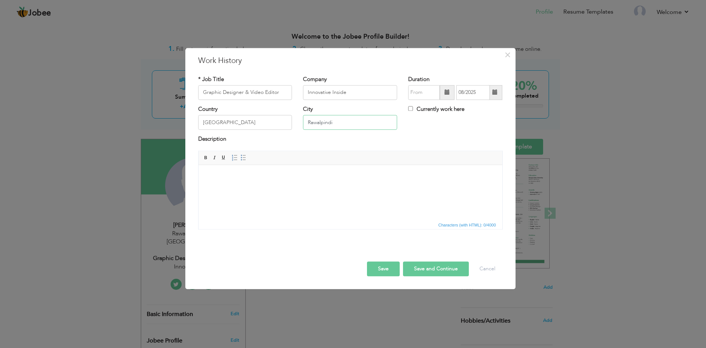
type input "Rawalpindi"
click at [419, 92] on input "text" at bounding box center [424, 92] width 32 height 15
click at [489, 170] on span "Dec" at bounding box center [489, 169] width 20 height 20
type input "12/2023"
click at [381, 266] on button "Save" at bounding box center [383, 268] width 33 height 15
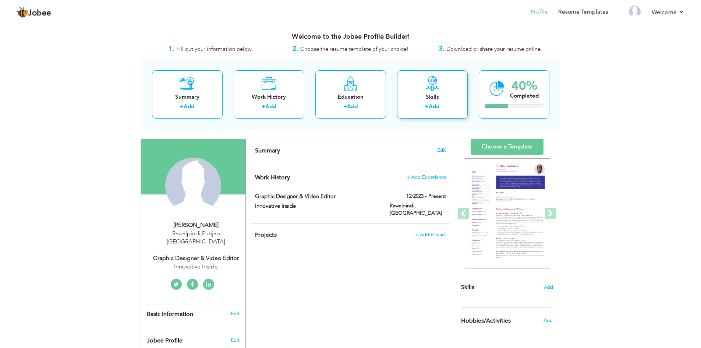
click at [419, 97] on div "Skills" at bounding box center [432, 97] width 59 height 8
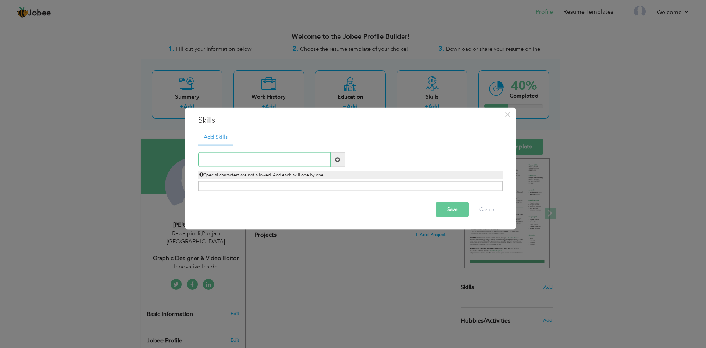
click at [217, 161] on input "text" at bounding box center [264, 159] width 132 height 15
click at [220, 159] on input "text" at bounding box center [264, 159] width 132 height 15
click at [234, 163] on input "text" at bounding box center [264, 159] width 132 height 15
paste input "Adobe Photoshop Adobe Illustrator Adobe After Effe"
type input "Adobe Photoshop Adobe Illustrator Adobe After Effe"
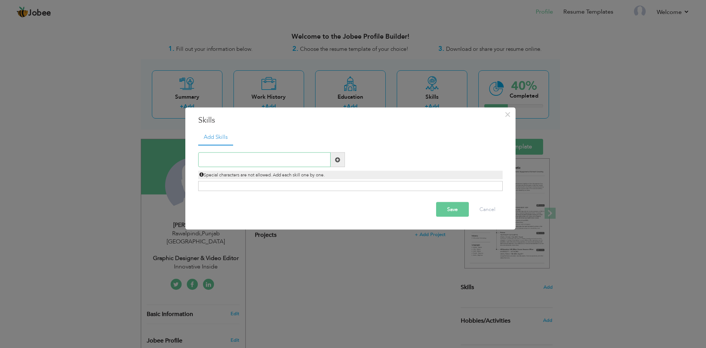
paste input "Adobe Photoshop"
type input "Adobe Photoshop"
click at [336, 161] on span at bounding box center [337, 159] width 5 height 5
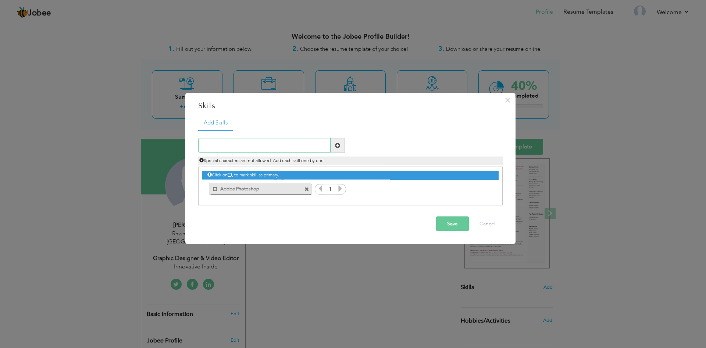
click at [236, 142] on input "text" at bounding box center [264, 145] width 132 height 15
paste input "Adobe Illustrator"
type input "Adobe Illustrator"
click at [336, 146] on span at bounding box center [337, 144] width 5 height 5
click at [261, 147] on input "text" at bounding box center [264, 145] width 132 height 15
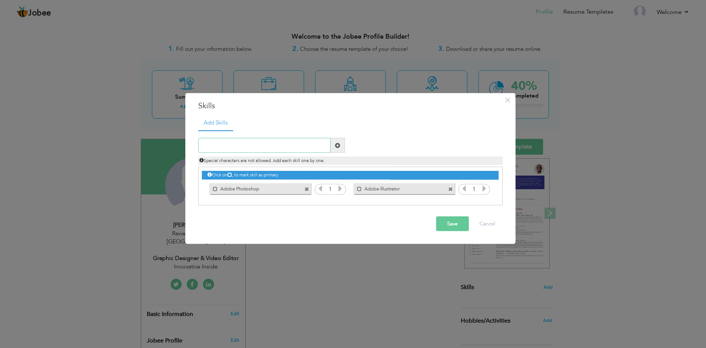
paste input "Adobe After Effects"
type input "Adobe After Effects"
click at [335, 147] on span at bounding box center [337, 144] width 5 height 5
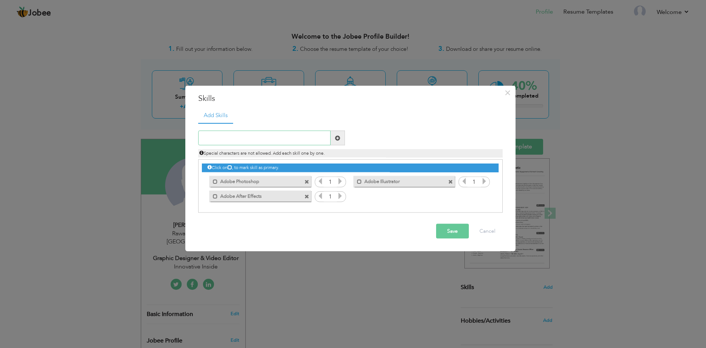
click at [226, 137] on input "text" at bounding box center [264, 138] width 132 height 15
paste input "Adobe Premiere Pro"
type input "Adobe Premiere Pro"
click at [336, 139] on span at bounding box center [337, 137] width 5 height 5
click at [210, 138] on input "text" at bounding box center [264, 138] width 132 height 15
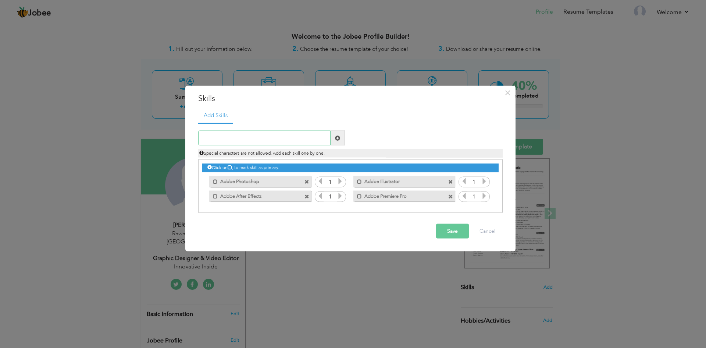
paste input "Figma"
type input "Figma"
click at [338, 138] on span at bounding box center [337, 137] width 5 height 5
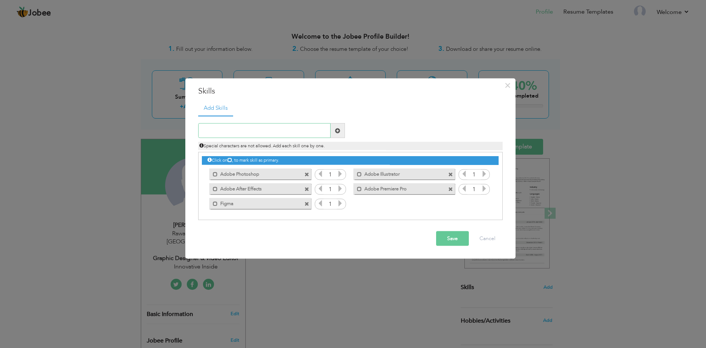
click at [256, 127] on input "text" at bounding box center [264, 130] width 132 height 15
paste input "Canva"
type input "Canva"
click at [339, 131] on span at bounding box center [337, 130] width 5 height 5
click at [451, 237] on button "Save" at bounding box center [452, 238] width 33 height 15
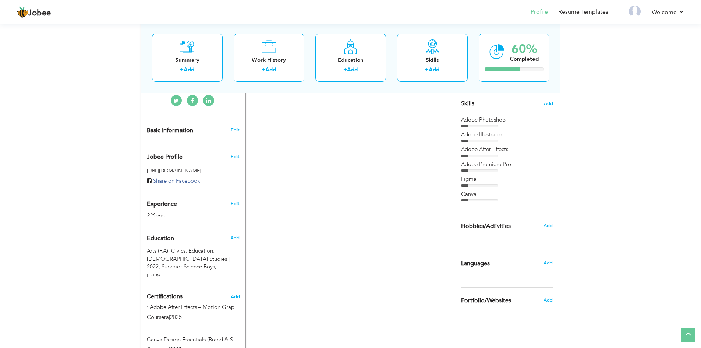
scroll to position [184, 0]
click at [550, 226] on span "Add" at bounding box center [548, 225] width 10 height 7
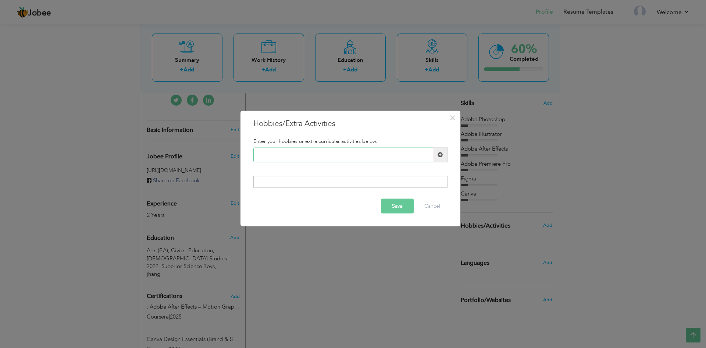
click at [277, 153] on input "text" at bounding box center [343, 154] width 180 height 15
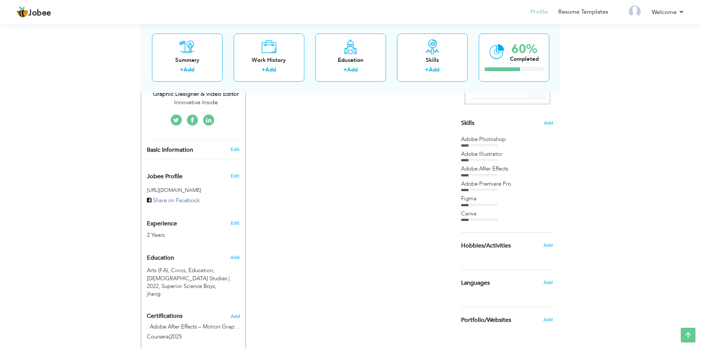
scroll to position [258, 0]
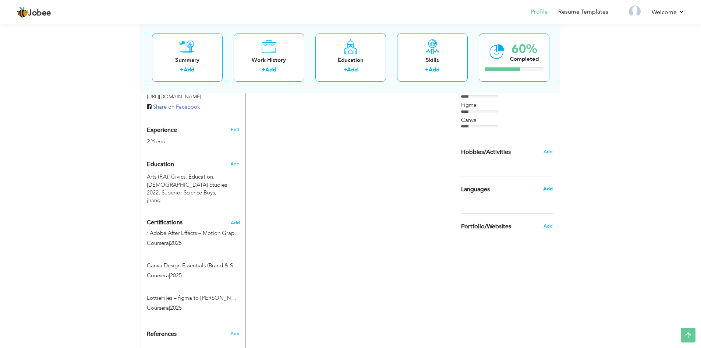
click at [551, 187] on span "Add" at bounding box center [548, 188] width 10 height 7
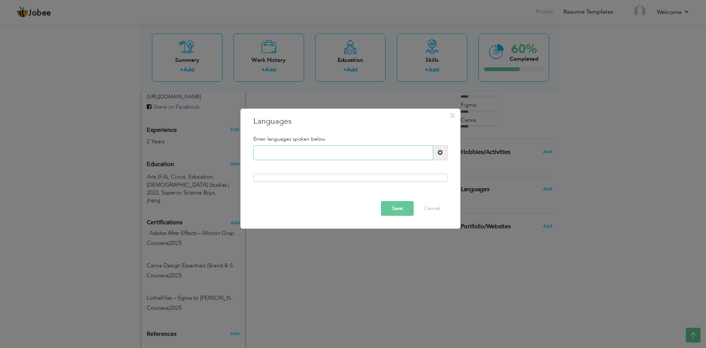
click at [277, 157] on input "text" at bounding box center [343, 152] width 180 height 15
type input "urdu"
click at [440, 152] on span at bounding box center [440, 152] width 5 height 5
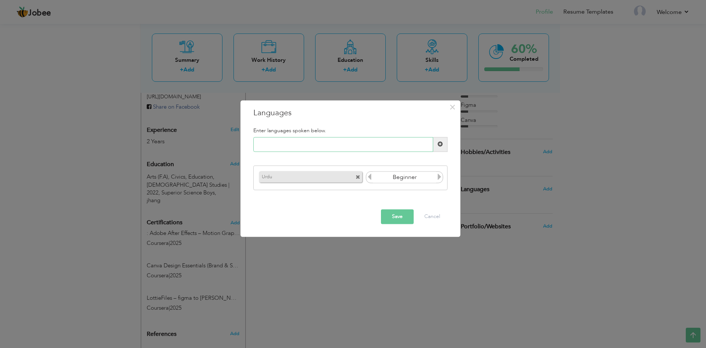
click at [281, 147] on input "text" at bounding box center [343, 144] width 180 height 15
type input "English"
click at [440, 146] on span at bounding box center [440, 144] width 5 height 5
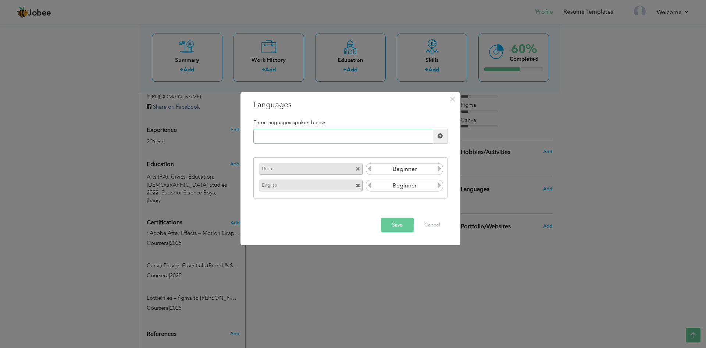
click at [263, 139] on input "text" at bounding box center [343, 136] width 180 height 15
drag, startPoint x: 252, startPoint y: 137, endPoint x: 236, endPoint y: 138, distance: 16.6
click at [236, 138] on div "× Languages Enter languages spoken below. pa Urdu Beginner English" at bounding box center [353, 174] width 706 height 348
paste input "Punjabi"
type input "Punjabi"
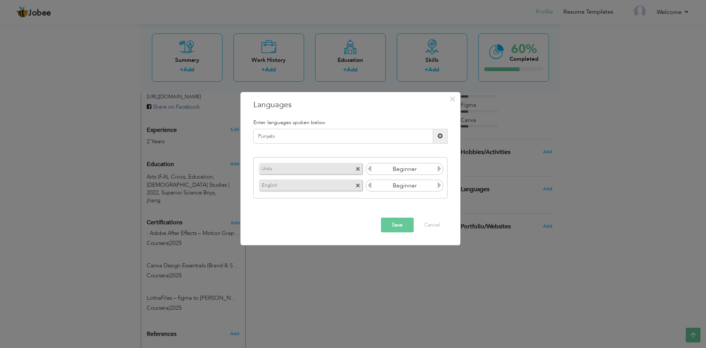
click at [438, 138] on span at bounding box center [440, 135] width 5 height 5
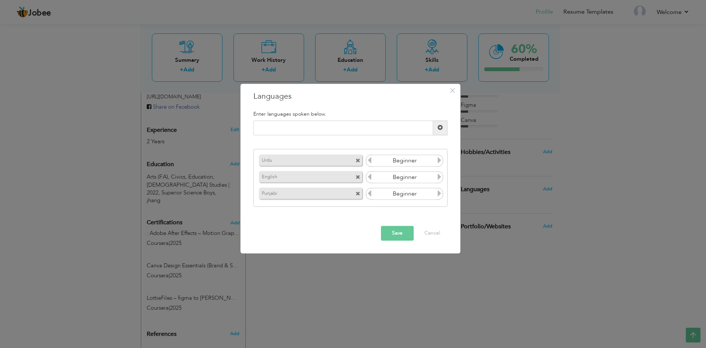
click at [391, 232] on button "Save" at bounding box center [397, 233] width 33 height 15
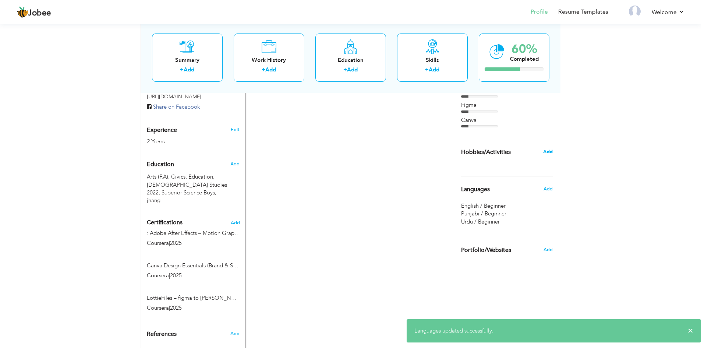
click at [550, 152] on span "Add" at bounding box center [548, 151] width 10 height 7
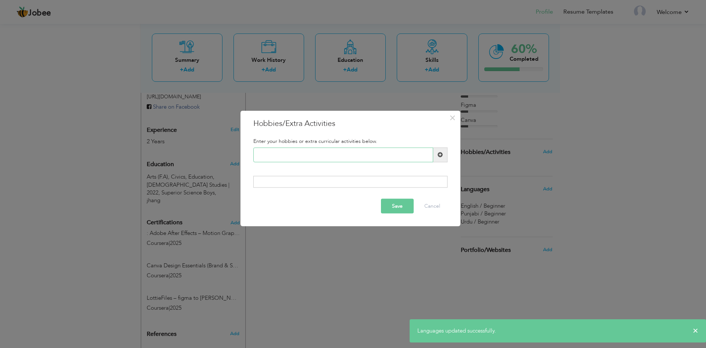
click at [273, 155] on input "text" at bounding box center [343, 154] width 180 height 15
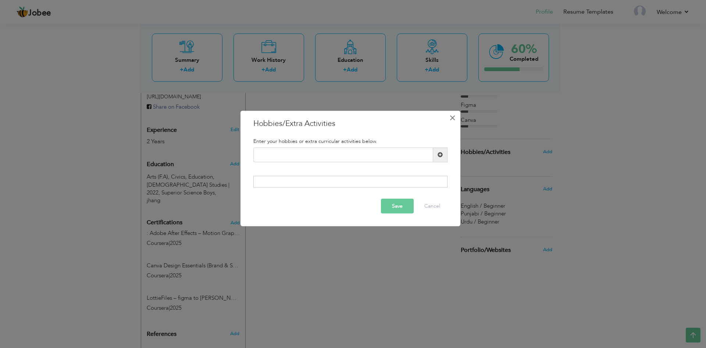
click at [452, 118] on span "×" at bounding box center [453, 117] width 6 height 13
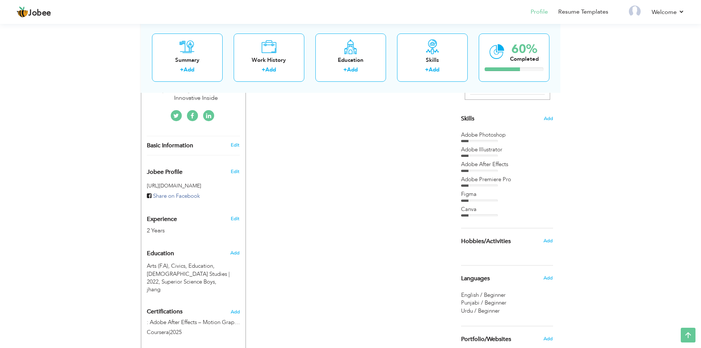
scroll to position [147, 0]
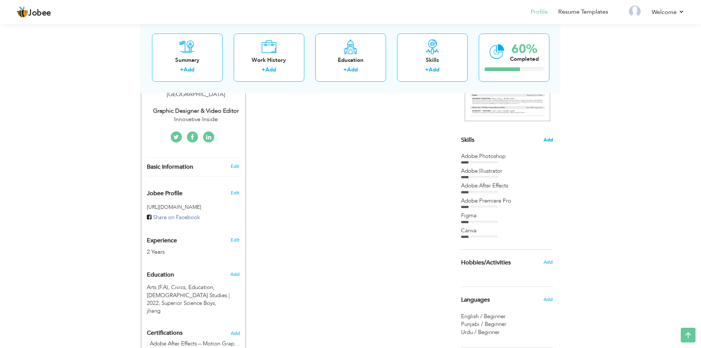
click at [549, 139] on span "Add" at bounding box center [548, 139] width 10 height 7
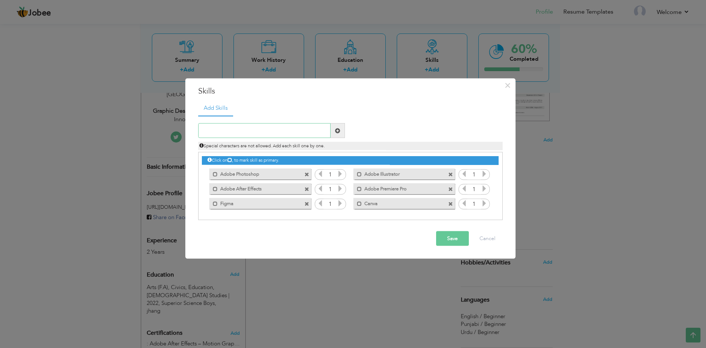
paste input "HTML5 banner design"
type input "HTML5 banner design"
click at [338, 130] on span at bounding box center [337, 130] width 5 height 5
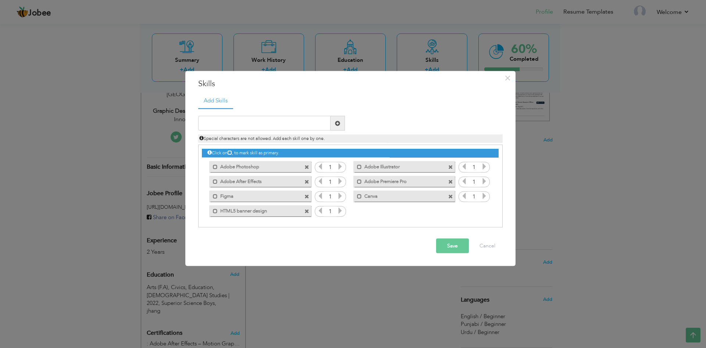
click at [451, 242] on button "Save" at bounding box center [452, 245] width 33 height 15
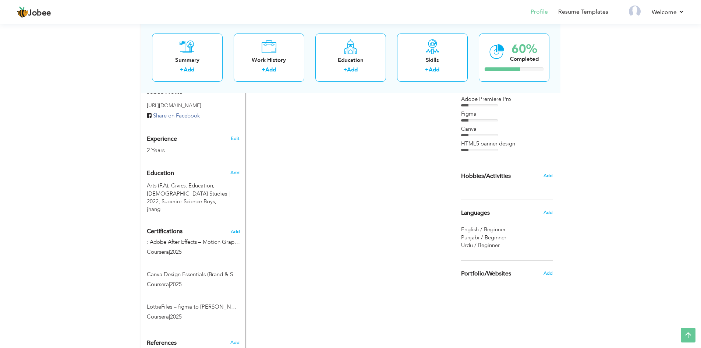
scroll to position [237, 0]
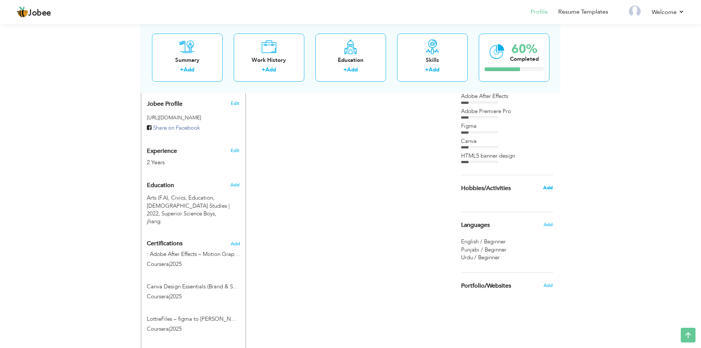
click at [546, 187] on span "Add" at bounding box center [548, 187] width 10 height 7
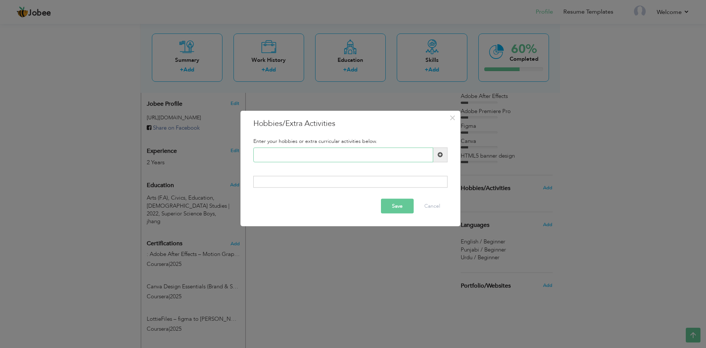
paste input "Photography"
type input "Photography"
click at [440, 154] on span at bounding box center [440, 154] width 5 height 5
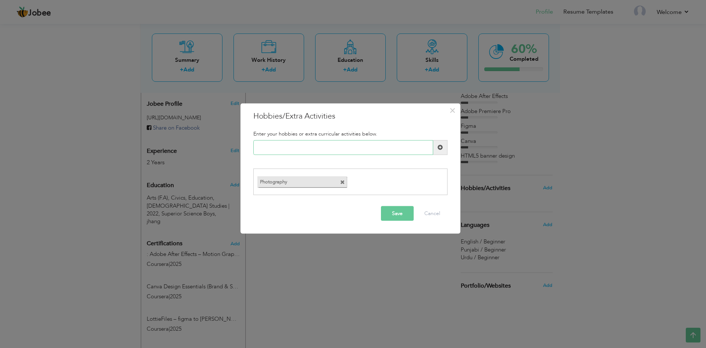
click at [299, 152] on input "text" at bounding box center [343, 147] width 180 height 15
paste input "Videography"
type input "Videography"
click at [446, 146] on span at bounding box center [440, 147] width 14 height 15
click at [284, 149] on input "text" at bounding box center [343, 147] width 180 height 15
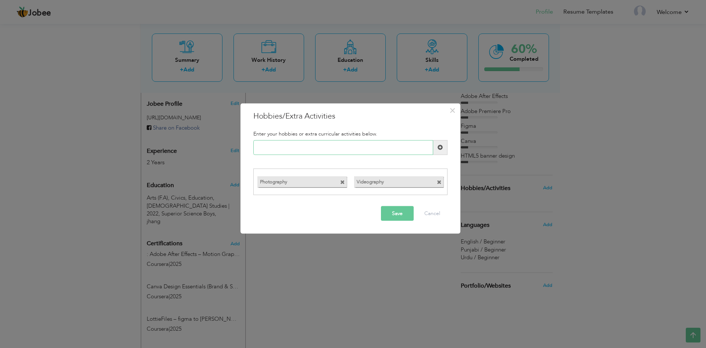
paste input "Social media content plan"
type input "Social media content plan"
drag, startPoint x: 441, startPoint y: 146, endPoint x: 423, endPoint y: 164, distance: 26.0
click at [441, 146] on span at bounding box center [440, 147] width 5 height 5
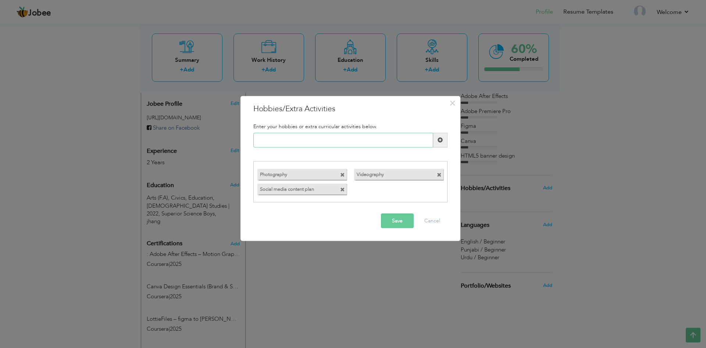
click at [295, 137] on input "text" at bounding box center [343, 139] width 180 height 15
paste input "YouTube thumbnail design"
type input "YouTube thumbnail design"
click at [437, 136] on span at bounding box center [440, 139] width 14 height 15
click at [276, 145] on input "text" at bounding box center [343, 139] width 180 height 15
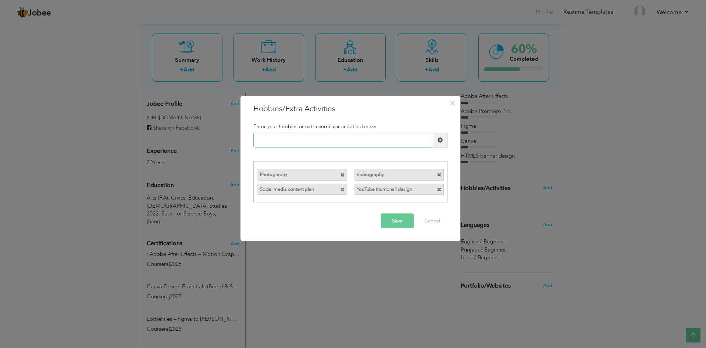
paste input "Poster design practice"
type input "Poster design practice"
click at [439, 138] on span at bounding box center [440, 139] width 5 height 5
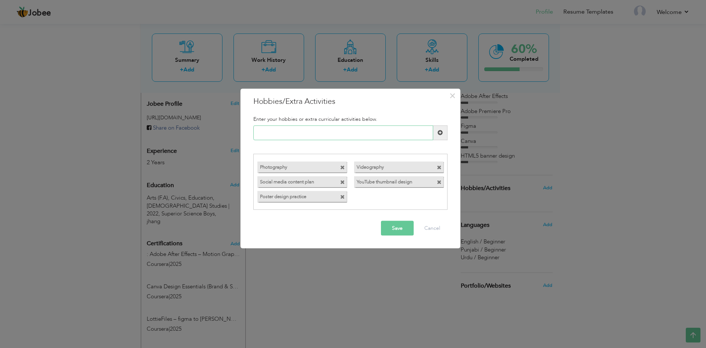
click at [283, 135] on input "text" at bounding box center [343, 132] width 180 height 15
paste input "Color grading practice"
type input "Color grading practice"
click at [393, 229] on button "Save" at bounding box center [397, 228] width 33 height 15
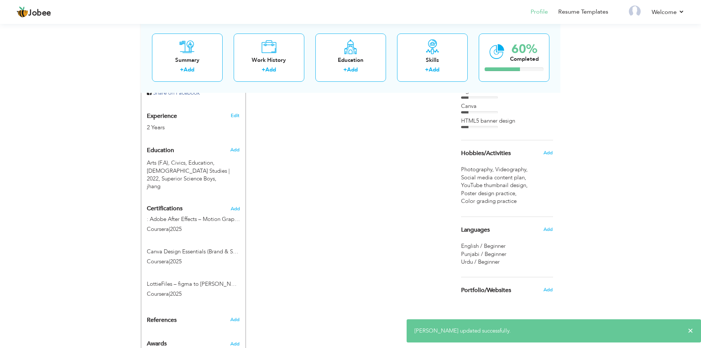
scroll to position [273, 0]
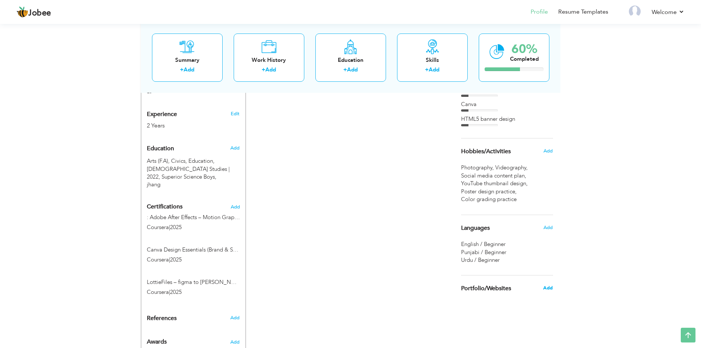
click at [551, 288] on span "Add" at bounding box center [548, 287] width 10 height 7
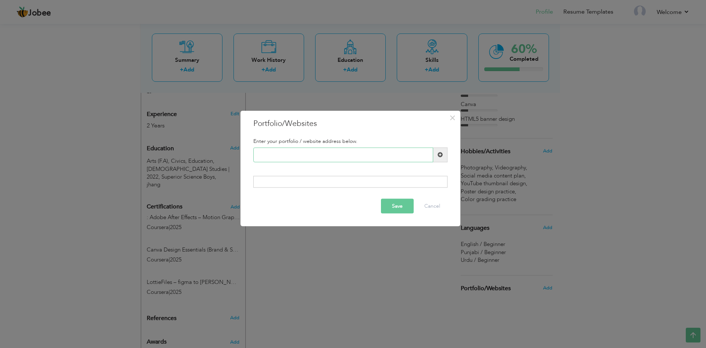
click at [279, 155] on input "text" at bounding box center [343, 154] width 180 height 15
paste input "[URL][DOMAIN_NAME]"
type input "[URL][DOMAIN_NAME]"
click at [294, 185] on div at bounding box center [350, 182] width 194 height 12
click at [268, 181] on div at bounding box center [350, 182] width 194 height 12
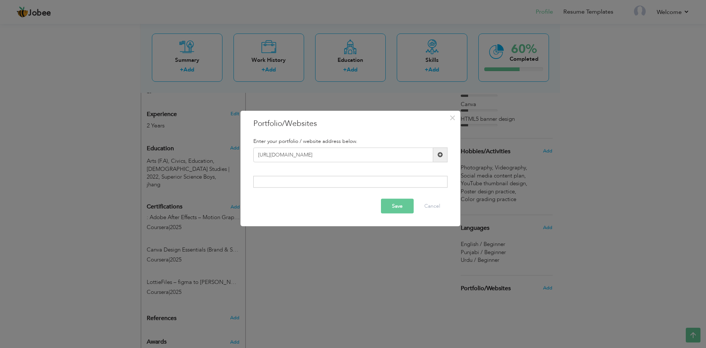
click at [403, 206] on button "Save" at bounding box center [397, 206] width 33 height 15
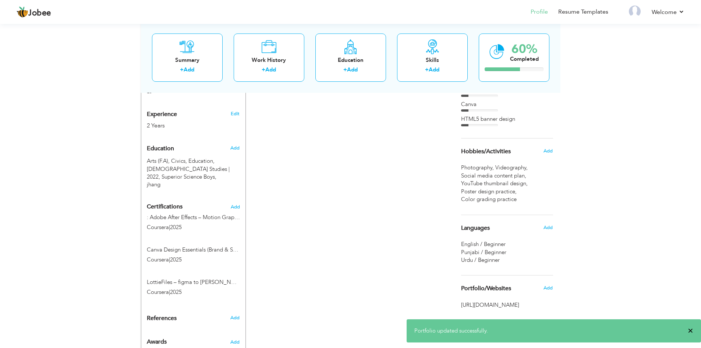
click at [690, 331] on span "×" at bounding box center [691, 330] width 6 height 7
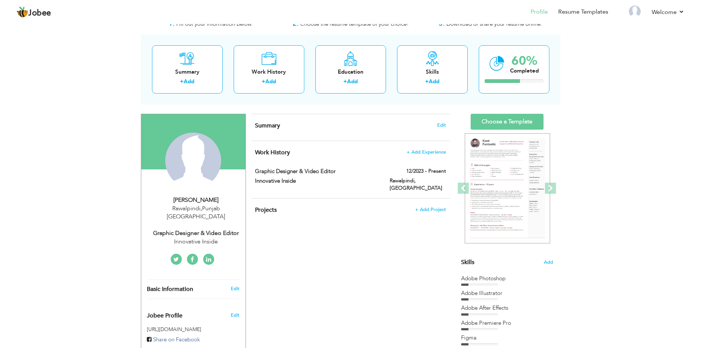
scroll to position [37, 0]
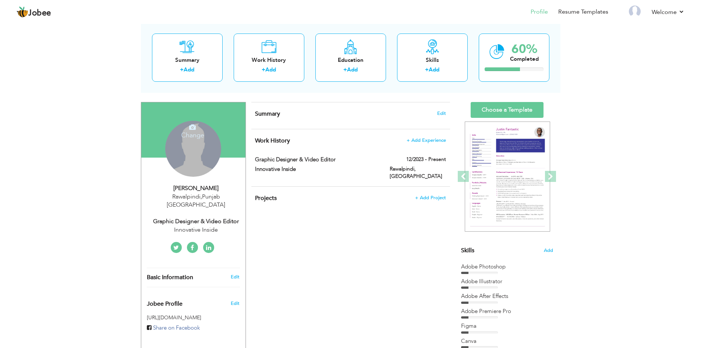
click at [194, 154] on div "Change Remove" at bounding box center [193, 149] width 56 height 56
click at [193, 131] on h4 "Change" at bounding box center [192, 130] width 53 height 18
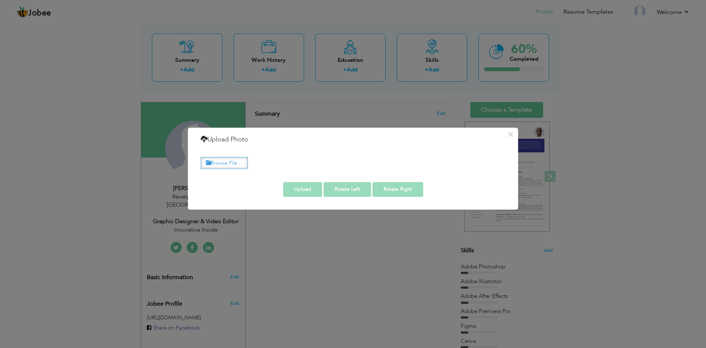
click at [227, 160] on label "Browse File ..." at bounding box center [224, 162] width 47 height 11
click at [0, 0] on input "Browse File ..." at bounding box center [0, 0] width 0 height 0
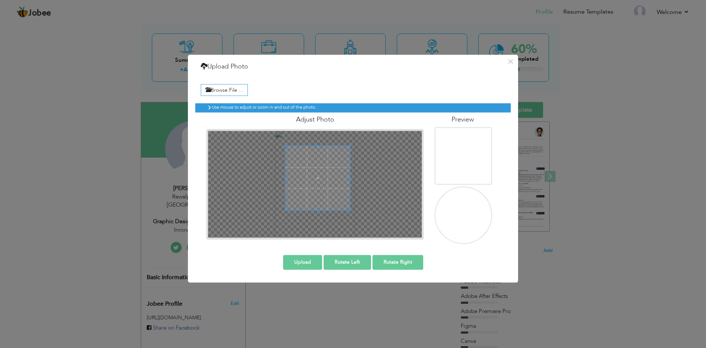
click at [323, 188] on span at bounding box center [318, 178] width 64 height 64
click at [309, 262] on button "Upload" at bounding box center [302, 262] width 39 height 15
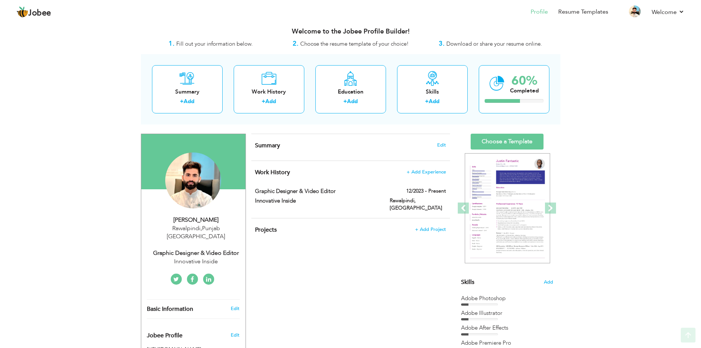
scroll to position [0, 0]
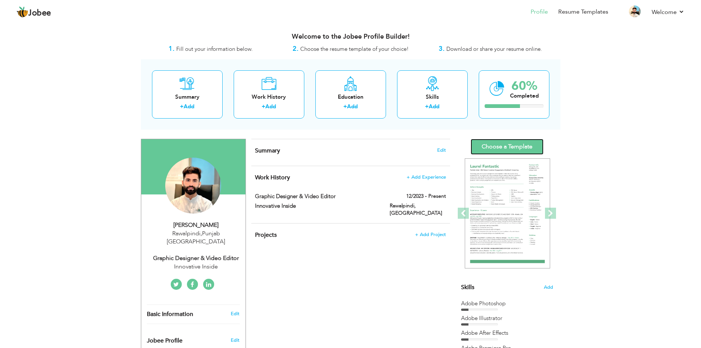
click at [501, 145] on link "Choose a Template" at bounding box center [507, 147] width 73 height 16
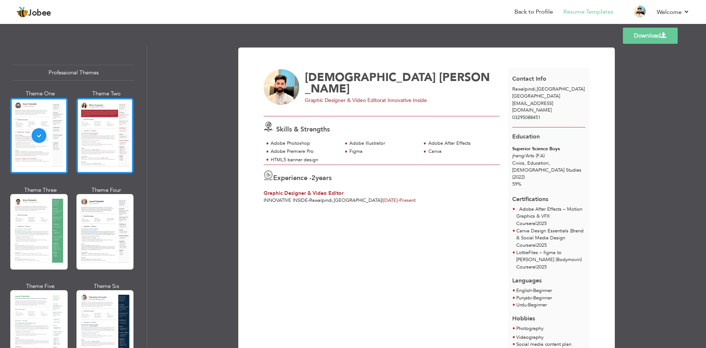
click at [104, 131] on div at bounding box center [105, 135] width 57 height 75
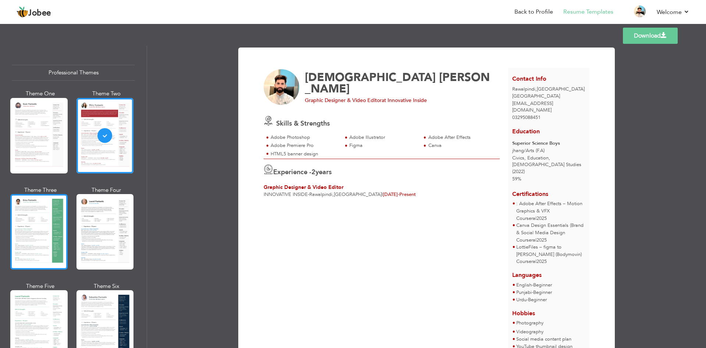
click at [34, 240] on div at bounding box center [38, 231] width 57 height 75
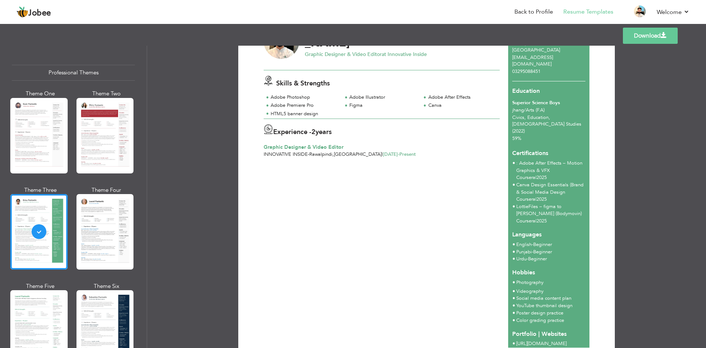
scroll to position [1, 0]
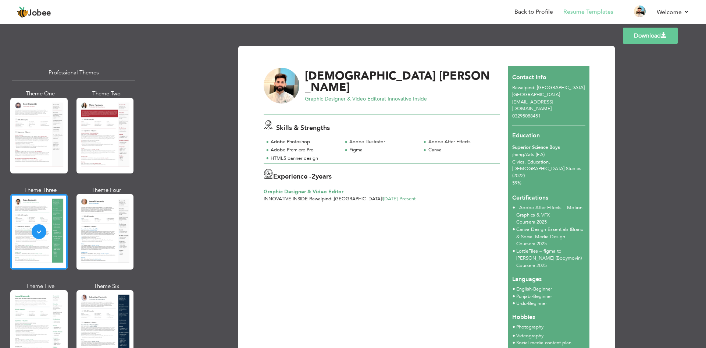
click at [641, 33] on link "Download" at bounding box center [650, 36] width 55 height 16
